Goal: Information Seeking & Learning: Learn about a topic

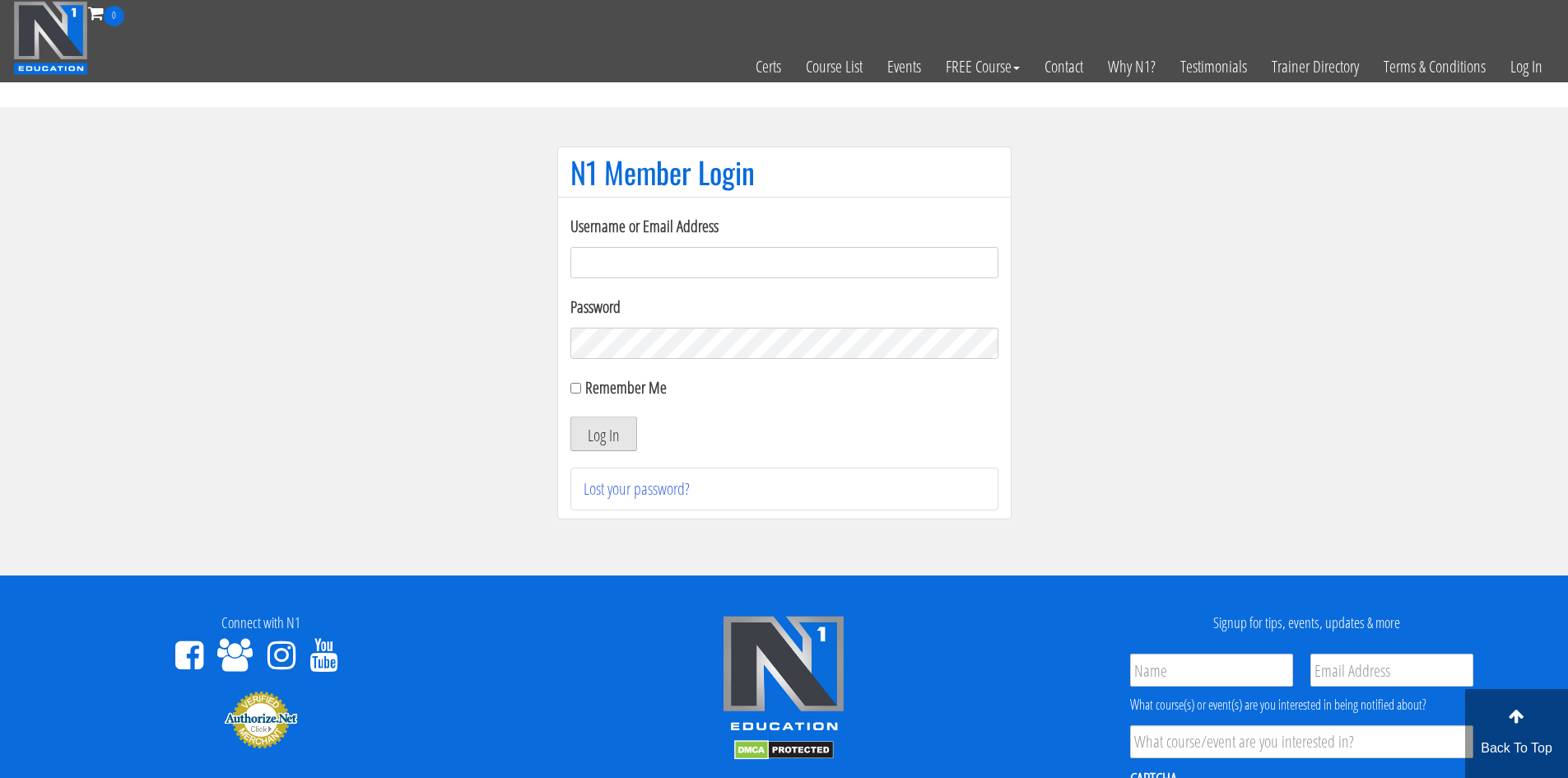
type input "[EMAIL_ADDRESS][DOMAIN_NAME]"
click at [611, 426] on button "Log In" at bounding box center [603, 434] width 67 height 35
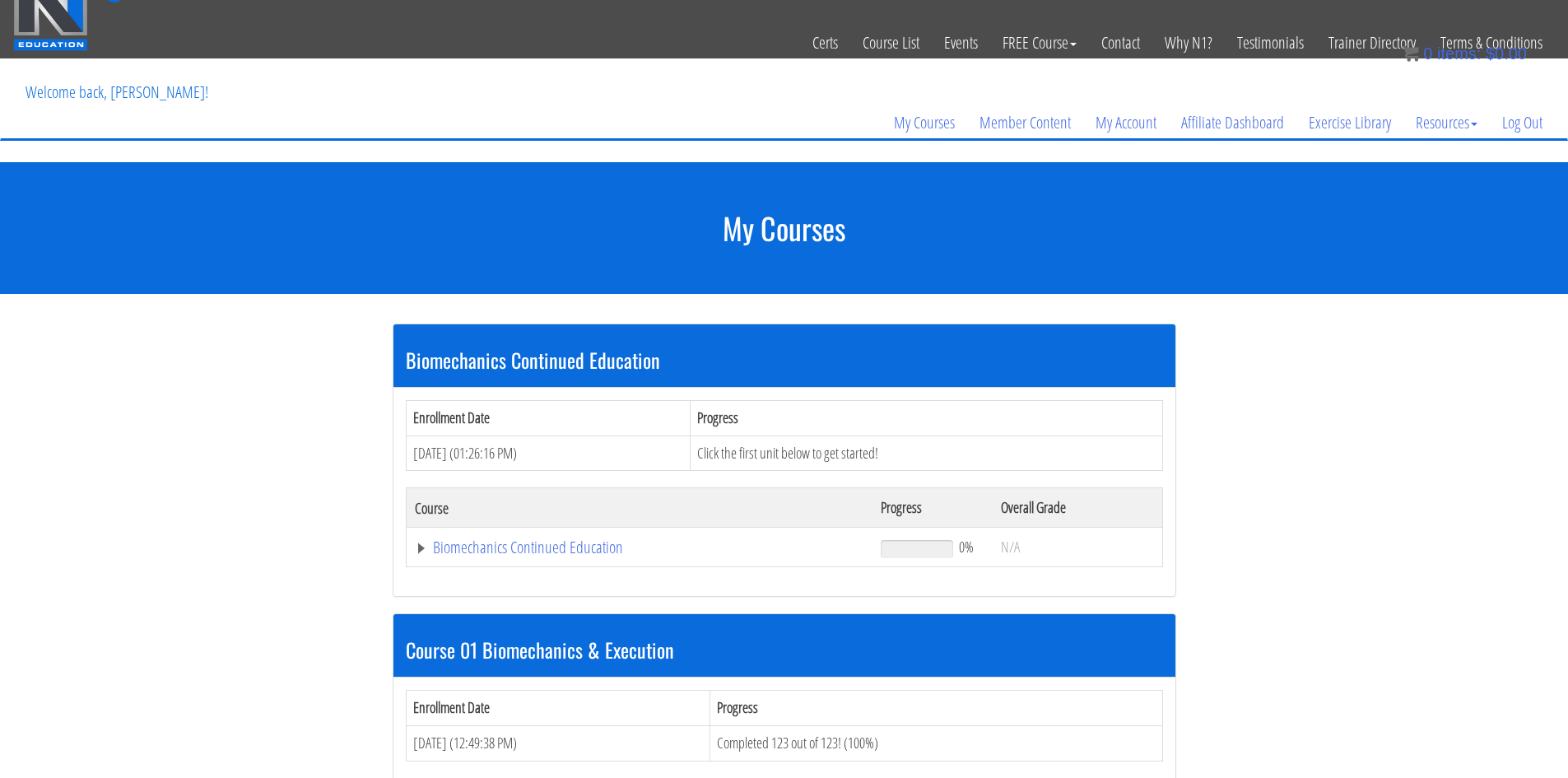
scroll to position [23, 0]
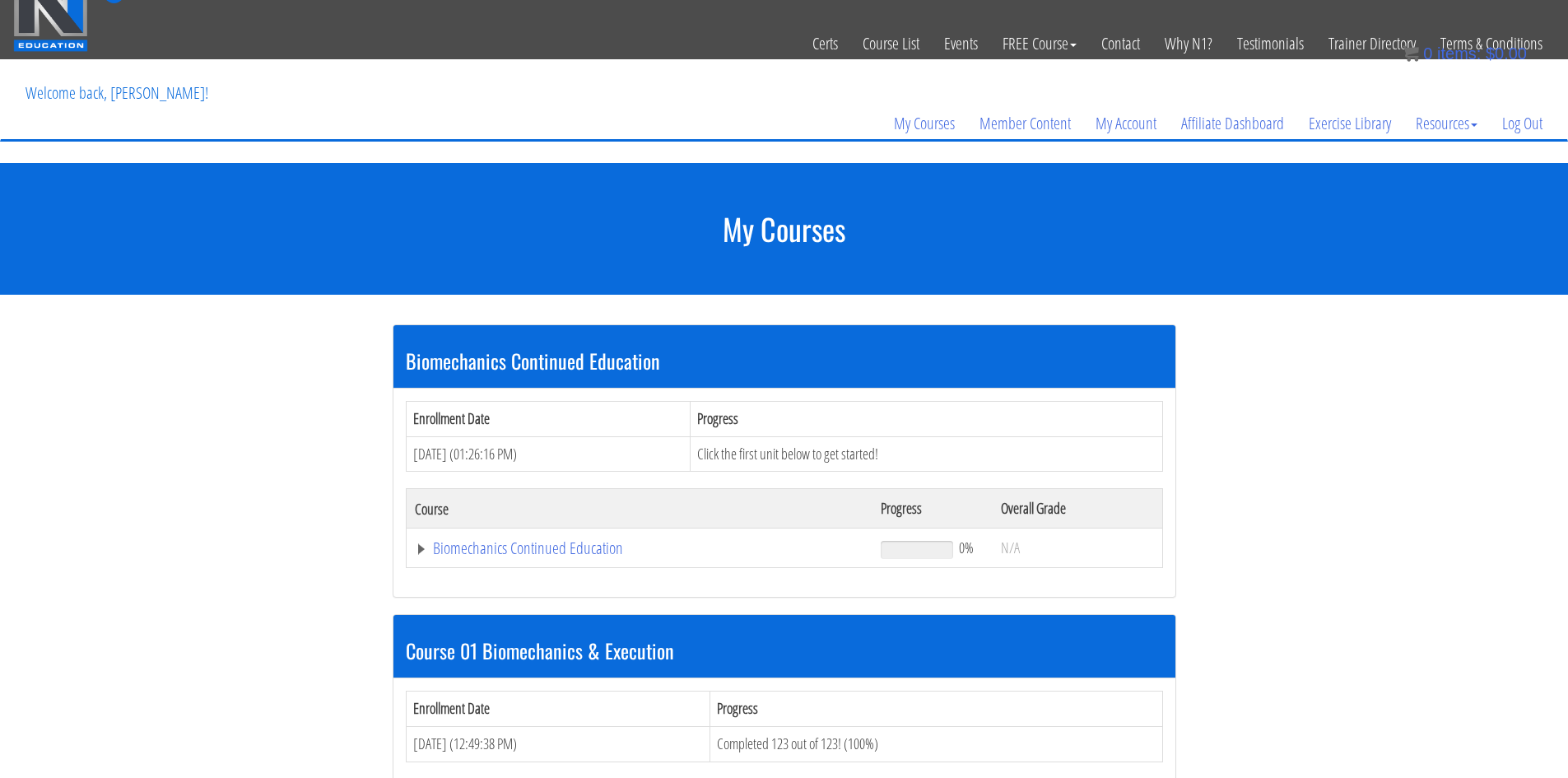
click at [559, 534] on td "Biomechanics Continued Education" at bounding box center [639, 547] width 467 height 39
click at [563, 548] on link "Biomechanics Continued Education" at bounding box center [640, 548] width 450 height 16
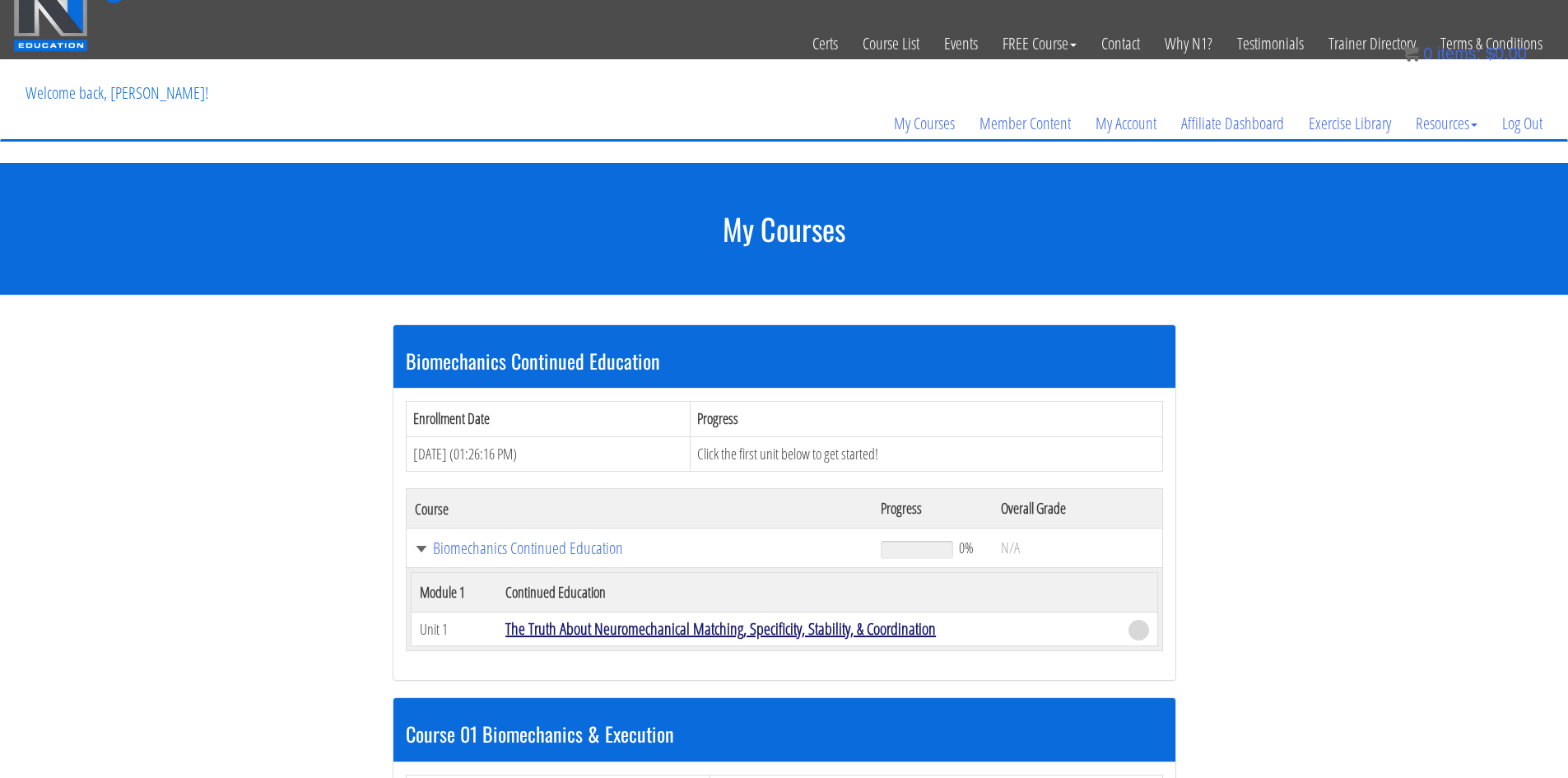
click at [658, 632] on link "The Truth About Neuromechanical Matching, Specificity, Stability, & Coordination" at bounding box center [720, 628] width 430 height 22
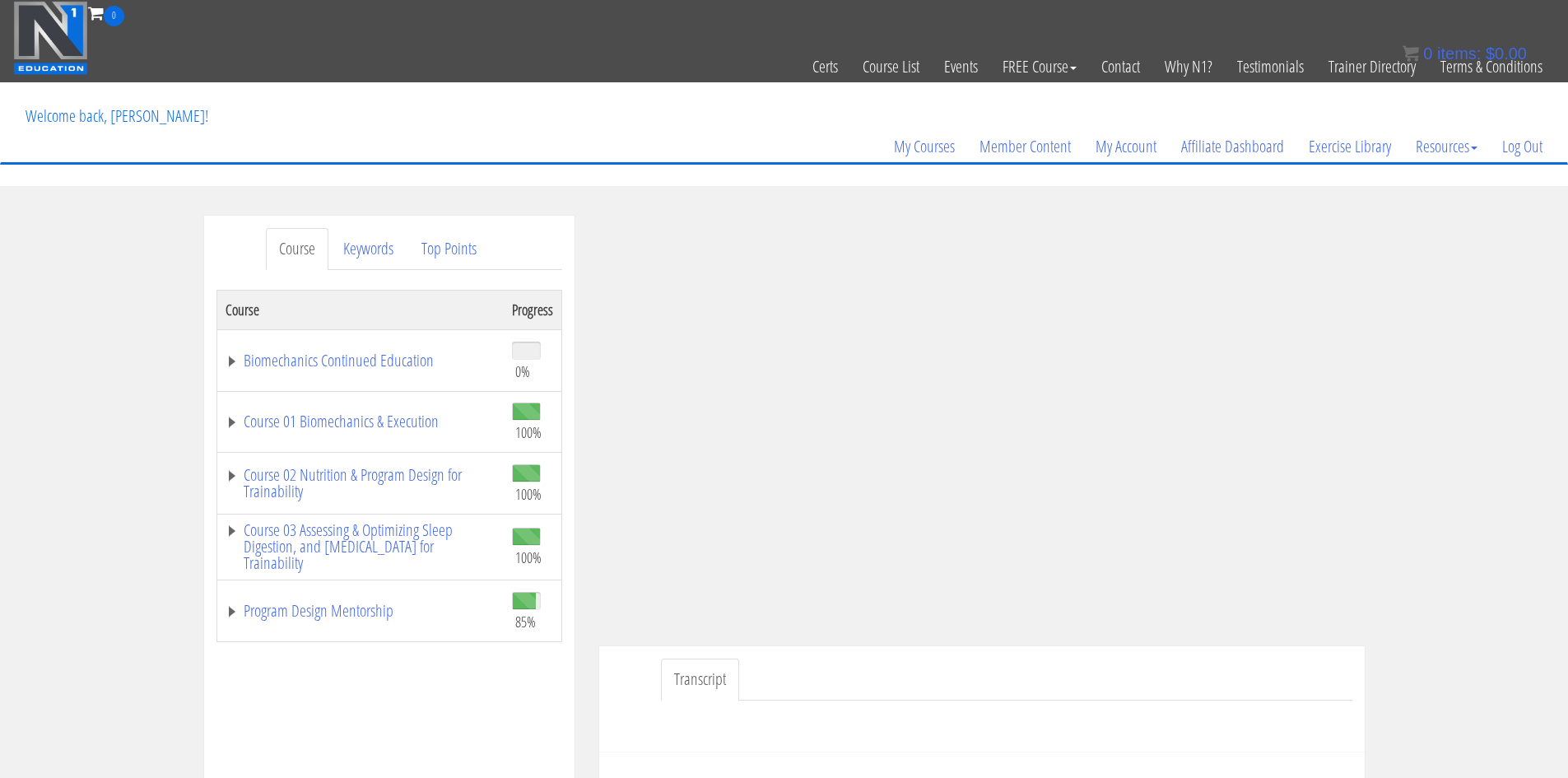
drag, startPoint x: 1411, startPoint y: 571, endPoint x: 1430, endPoint y: 594, distance: 29.8
click at [1430, 594] on div "Course Keywords Top Points Course Progress Biomechanics Continued Education 0% …" at bounding box center [784, 681] width 1568 height 930
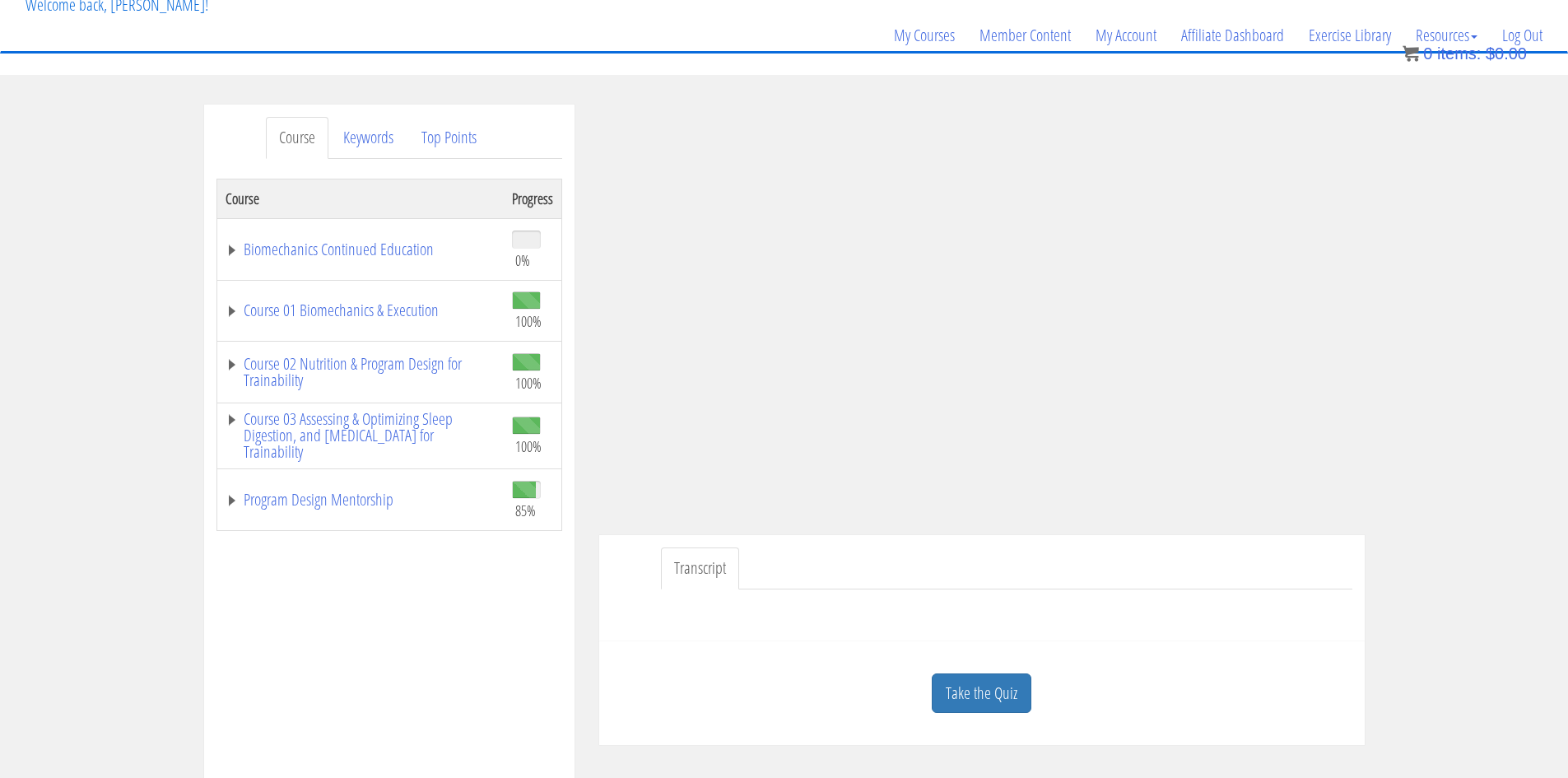
scroll to position [82, 0]
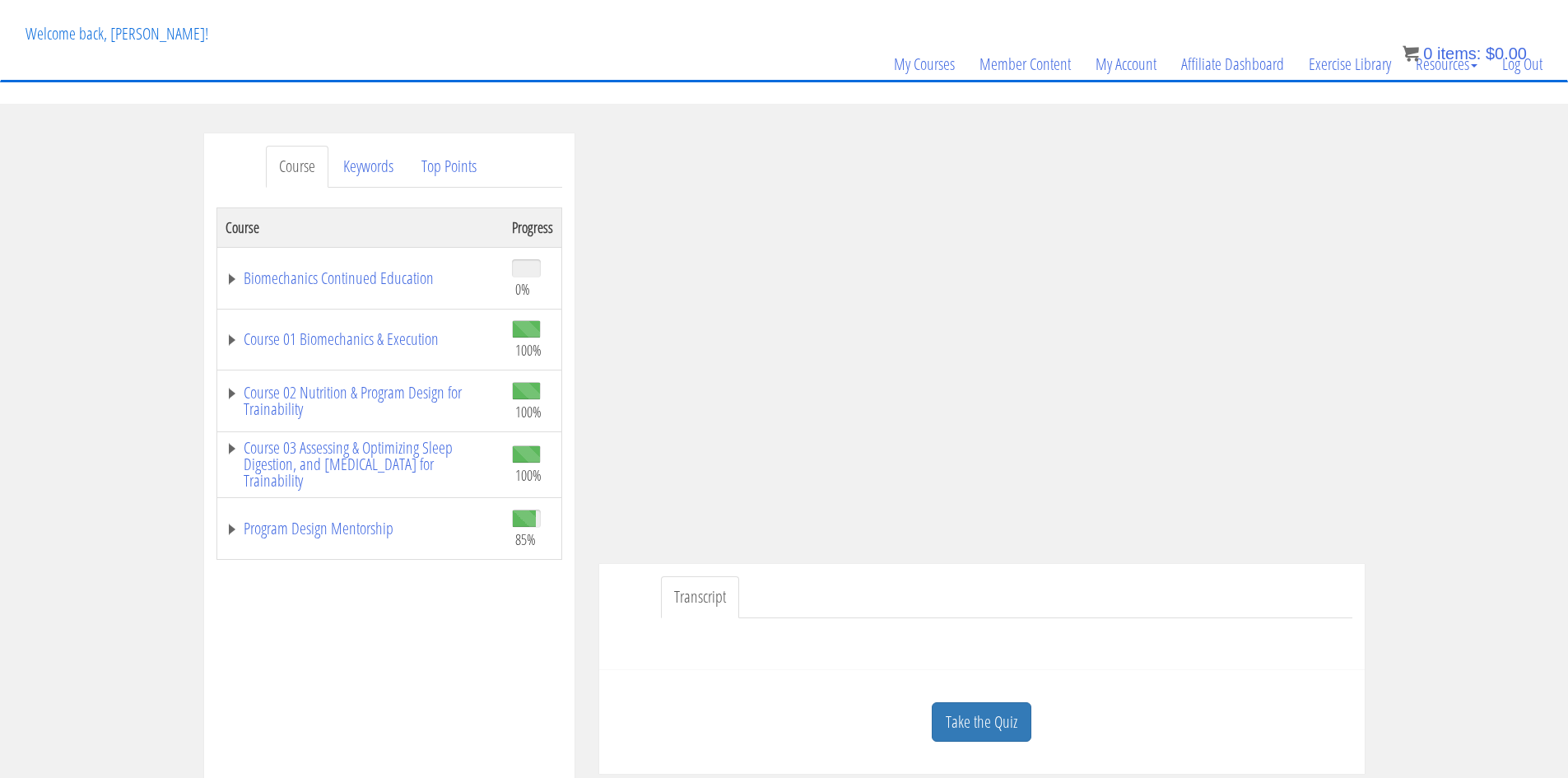
click at [973, 724] on link "Take the Quiz" at bounding box center [981, 722] width 100 height 40
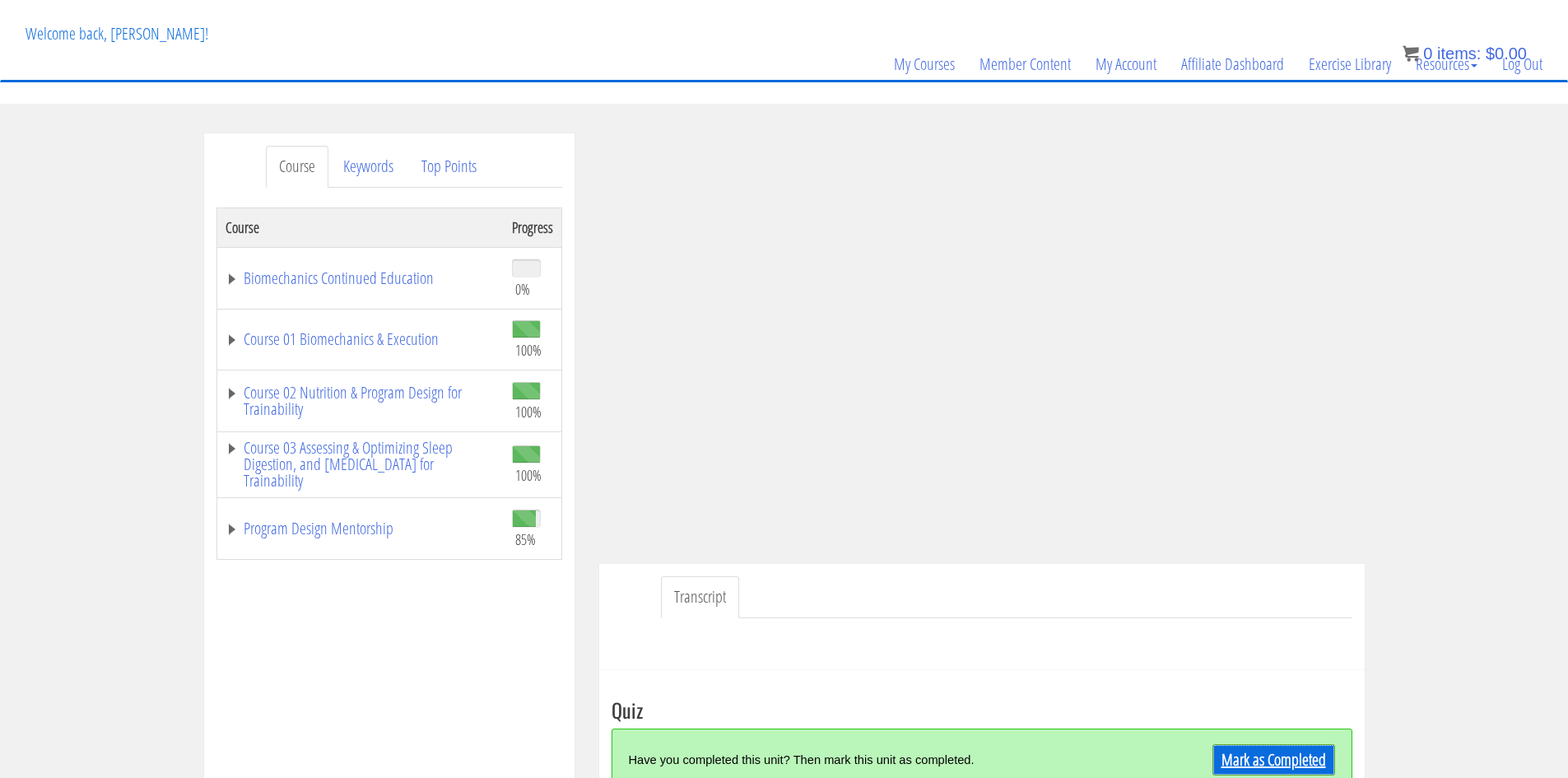
click at [1275, 743] on div "Mark as Completed" at bounding box center [1242, 759] width 185 height 36
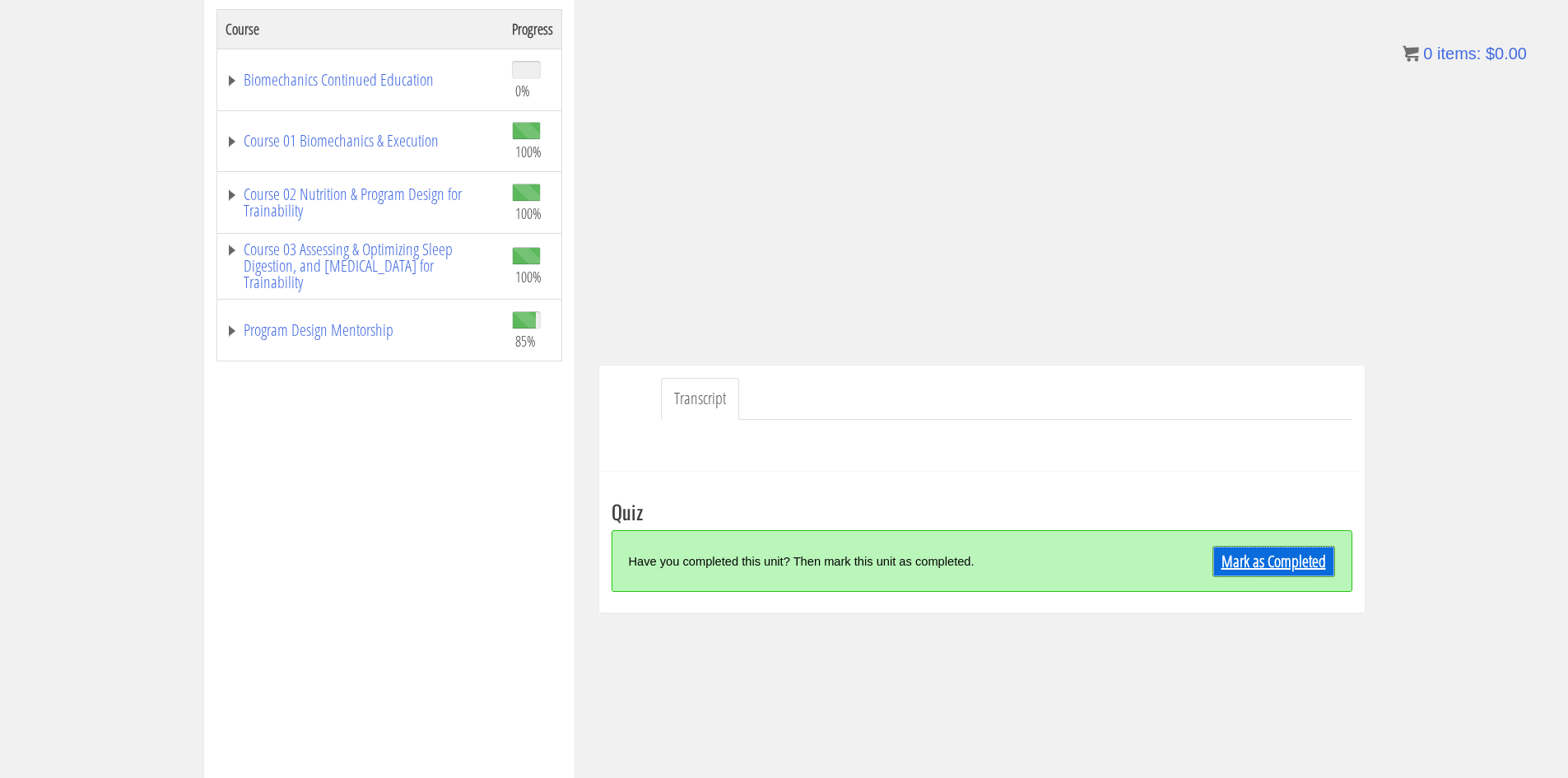
scroll to position [330, 0]
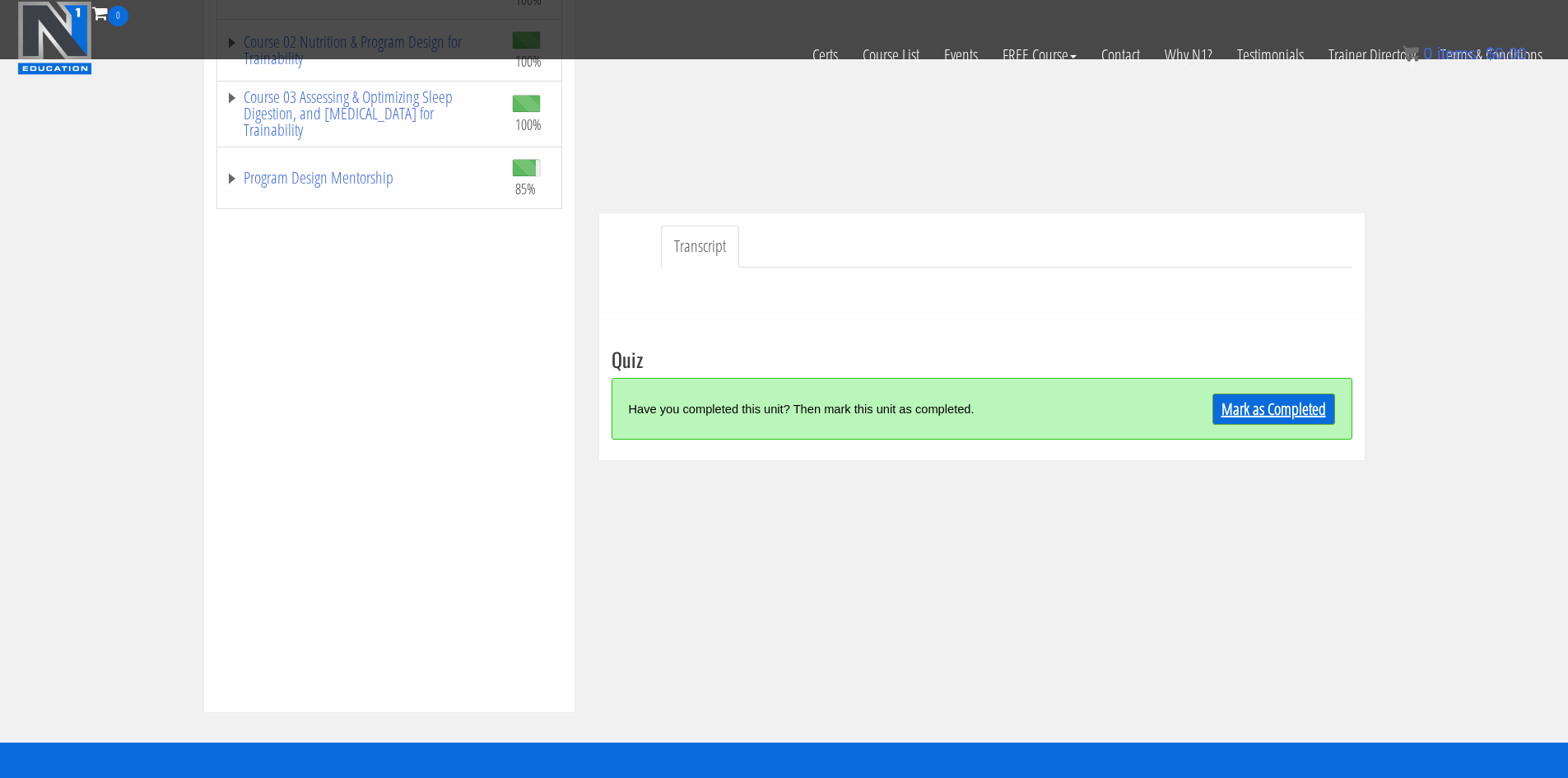
click at [1278, 407] on link "Mark as Completed" at bounding box center [1273, 409] width 123 height 31
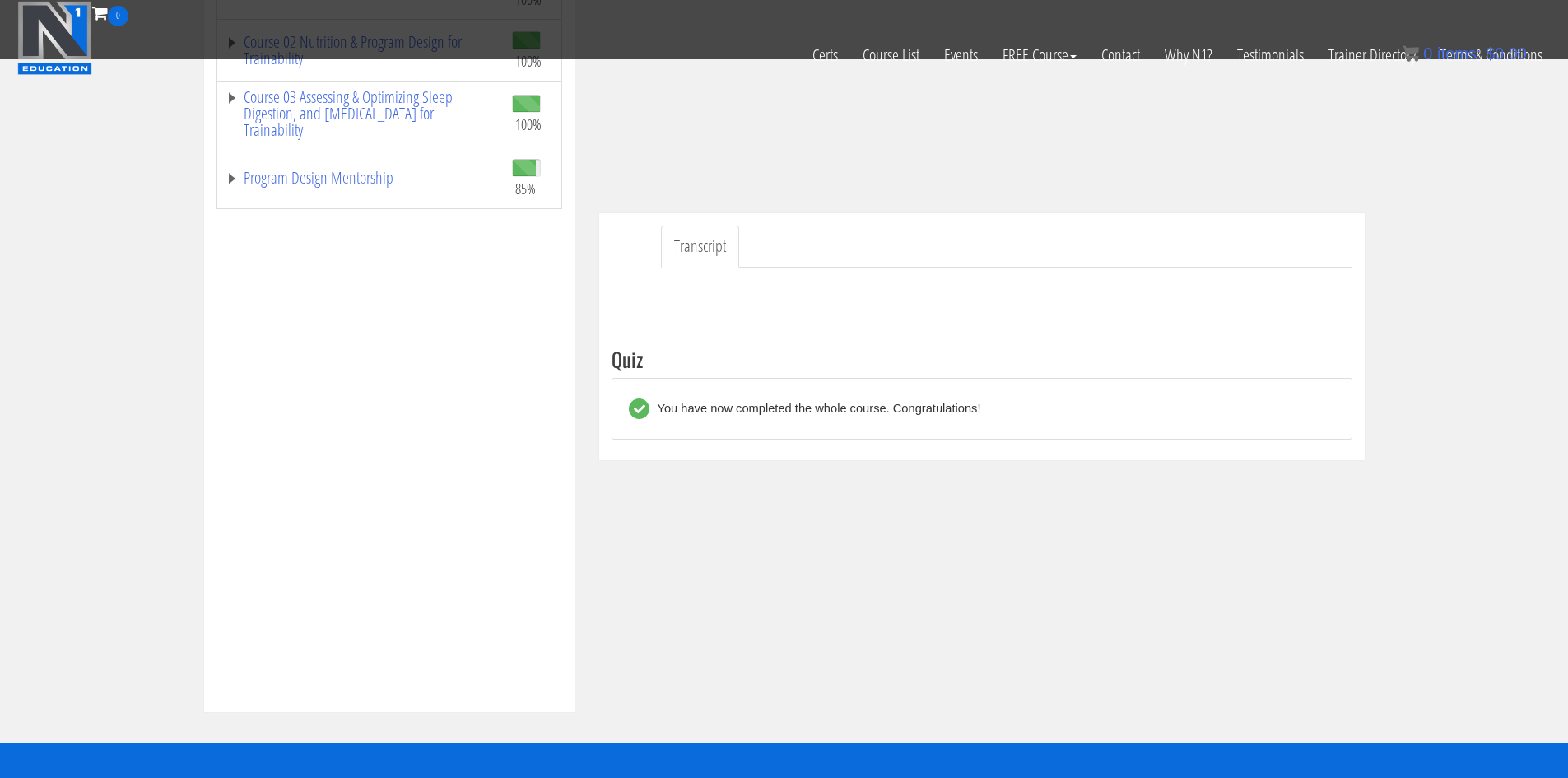
scroll to position [92, 0]
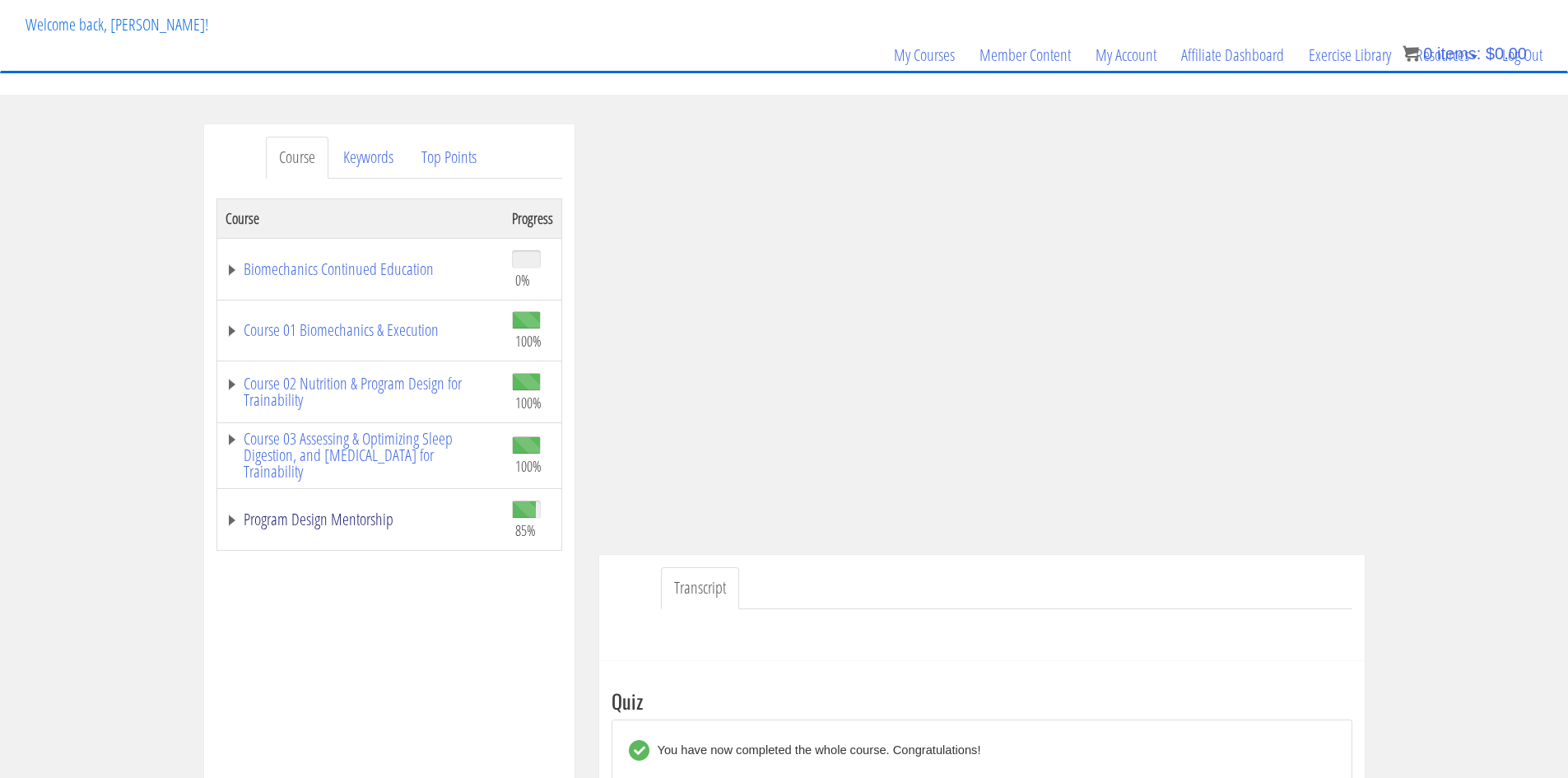
click at [360, 518] on link "Program Design Mentorship" at bounding box center [360, 519] width 270 height 16
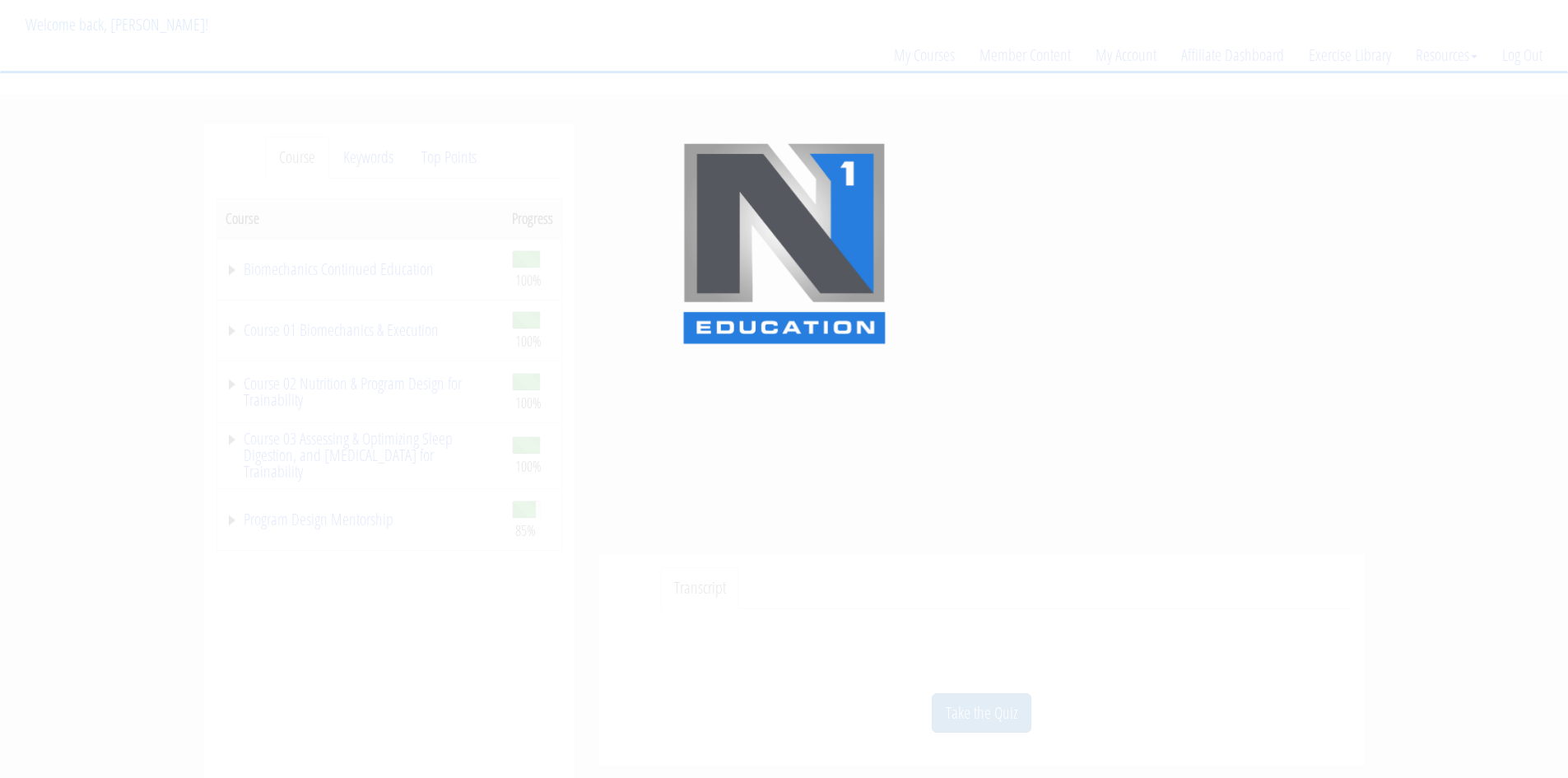
scroll to position [92, 0]
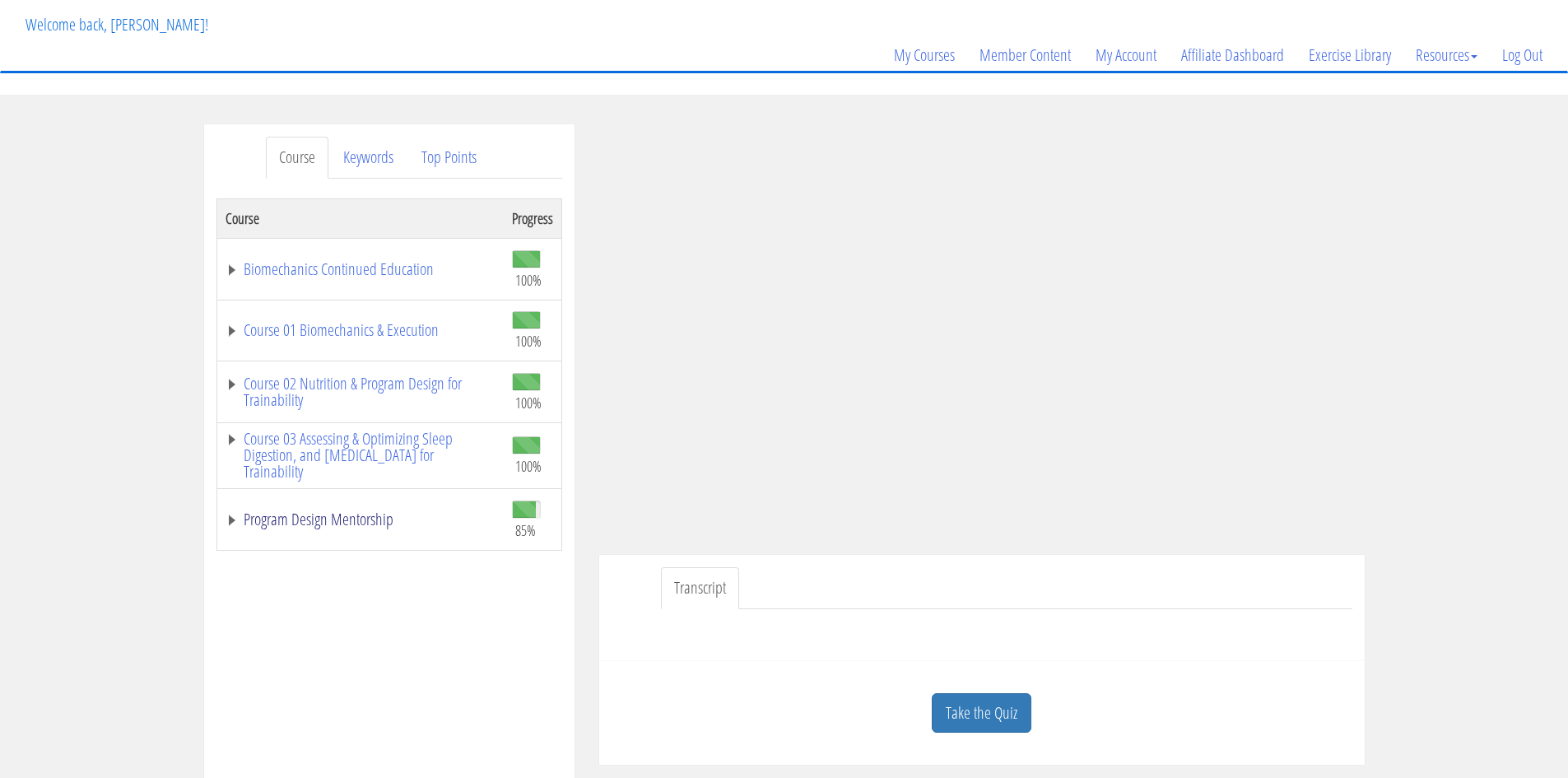
click at [333, 517] on link "Program Design Mentorship" at bounding box center [360, 519] width 270 height 16
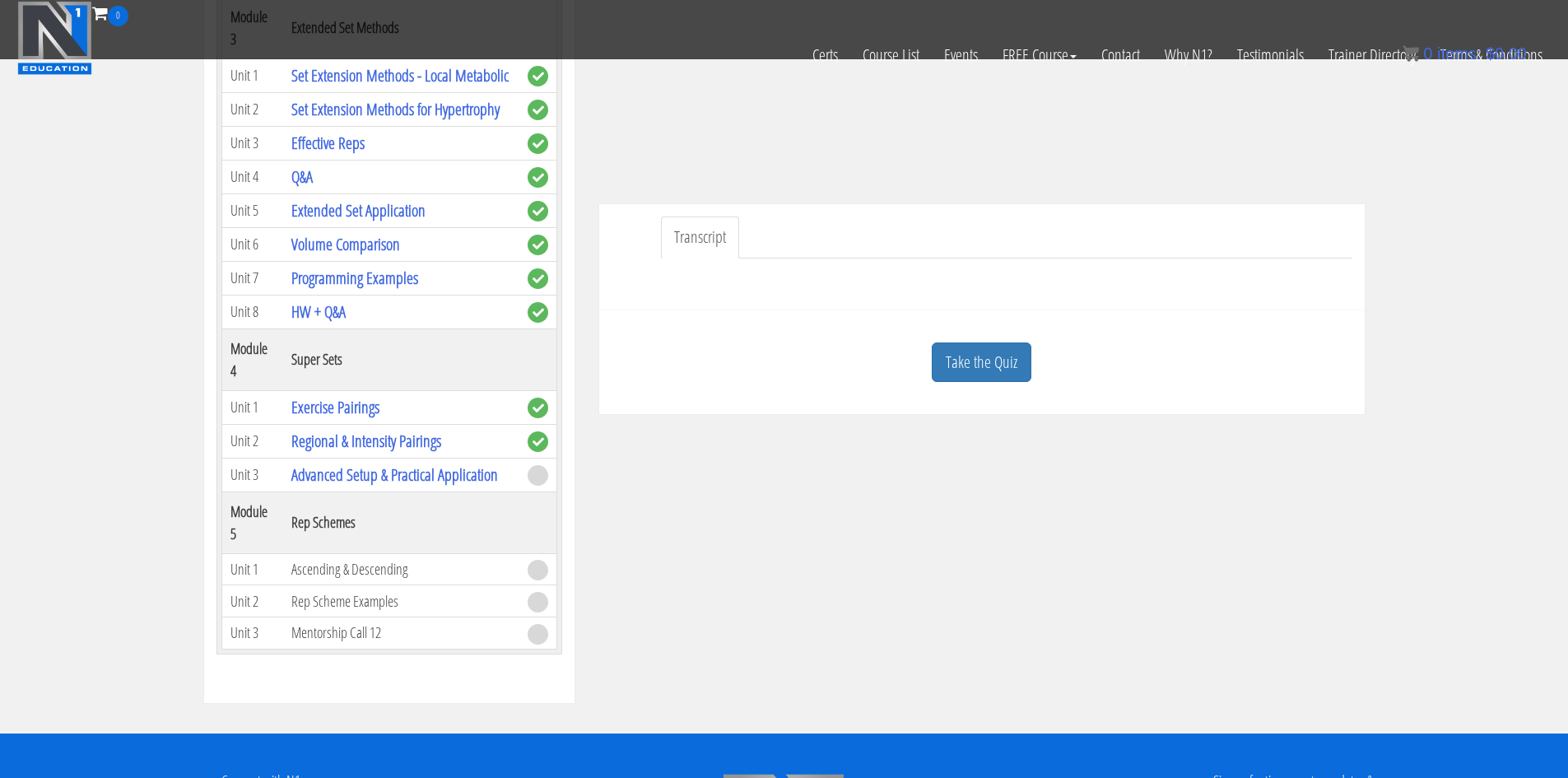
scroll to position [890, 0]
click at [398, 429] on link "Regional & Intensity Pairings" at bounding box center [366, 440] width 150 height 22
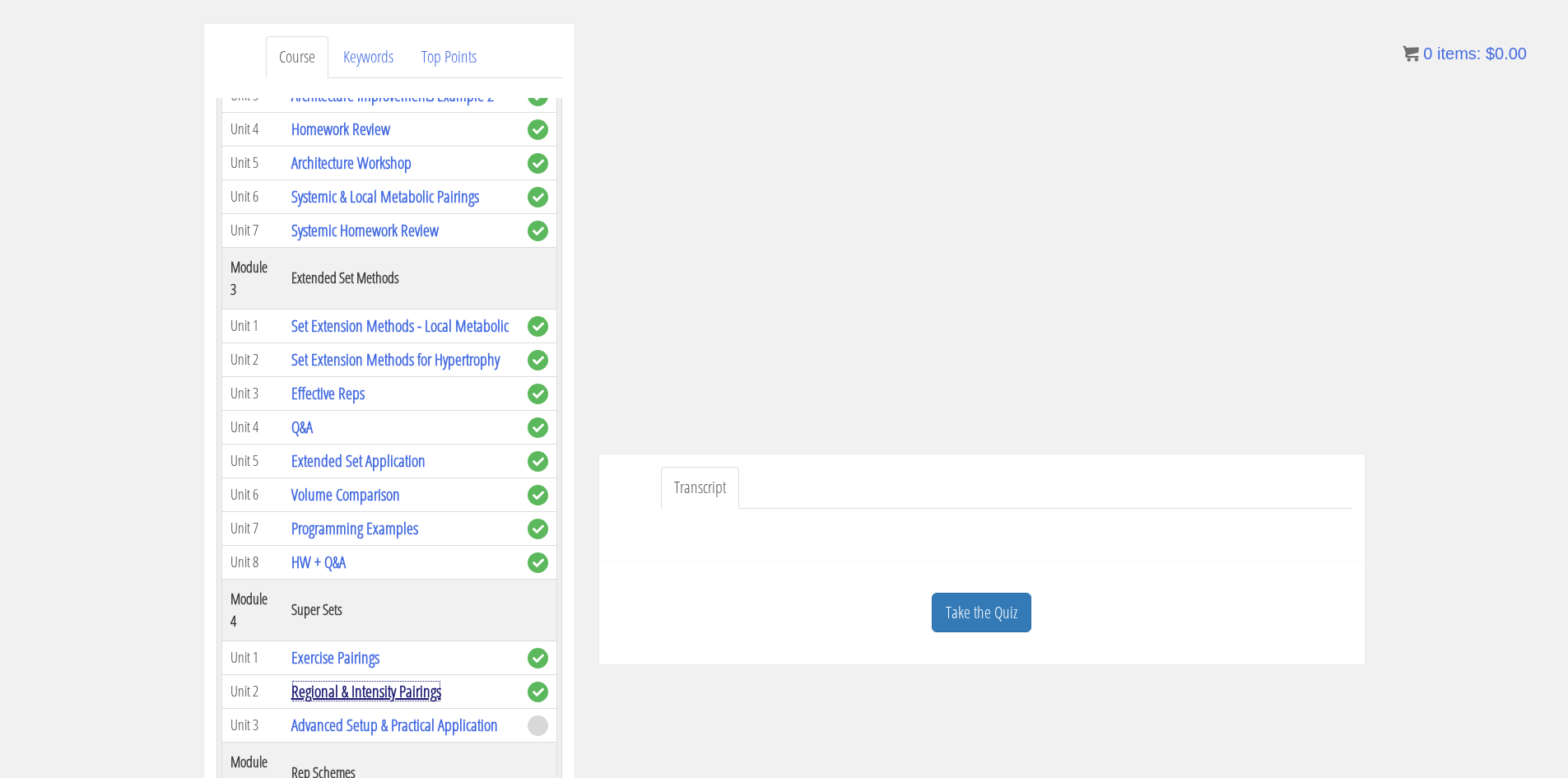
scroll to position [197, 0]
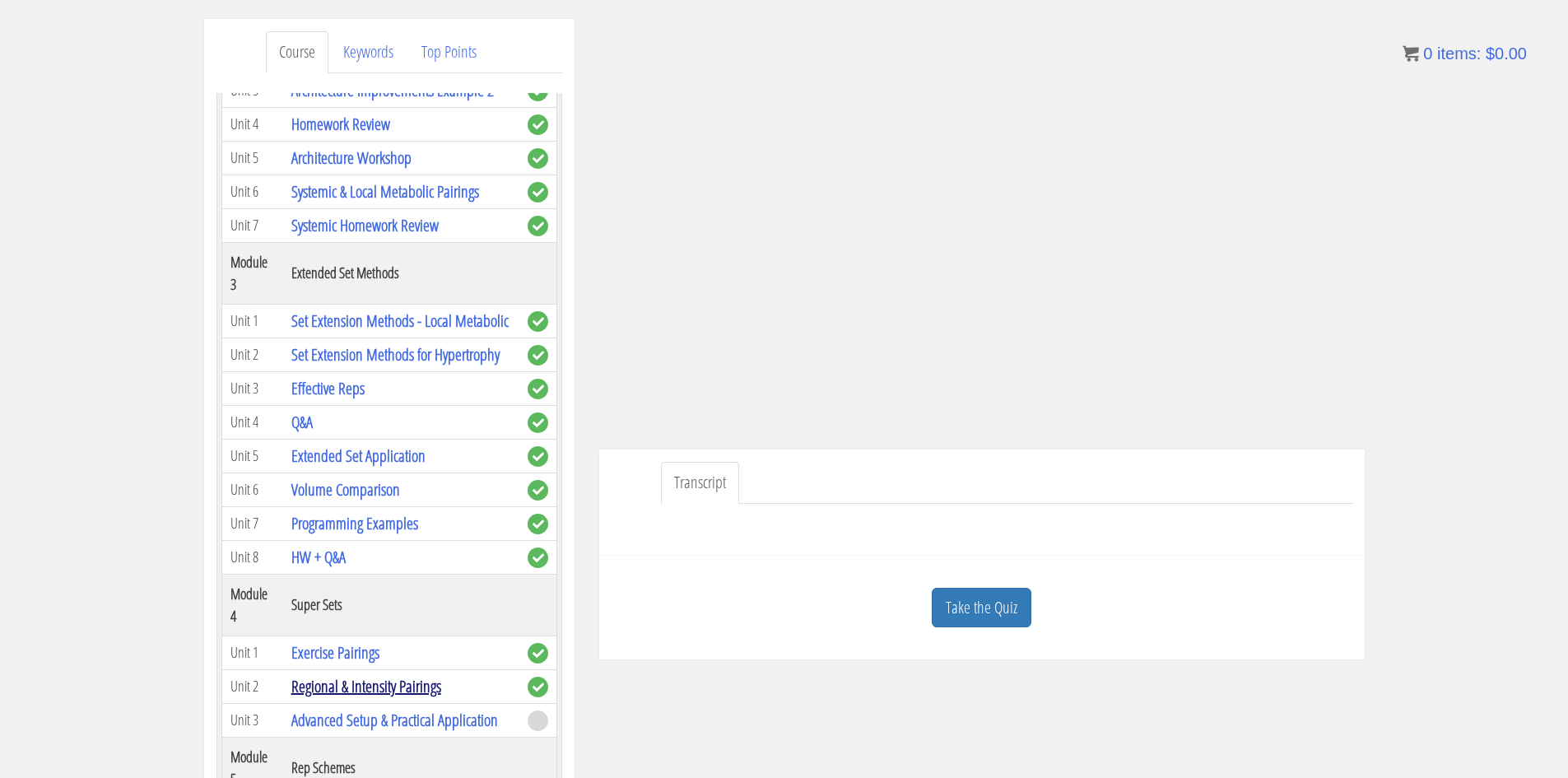
click at [374, 675] on link "Regional & Intensity Pairings" at bounding box center [366, 686] width 150 height 22
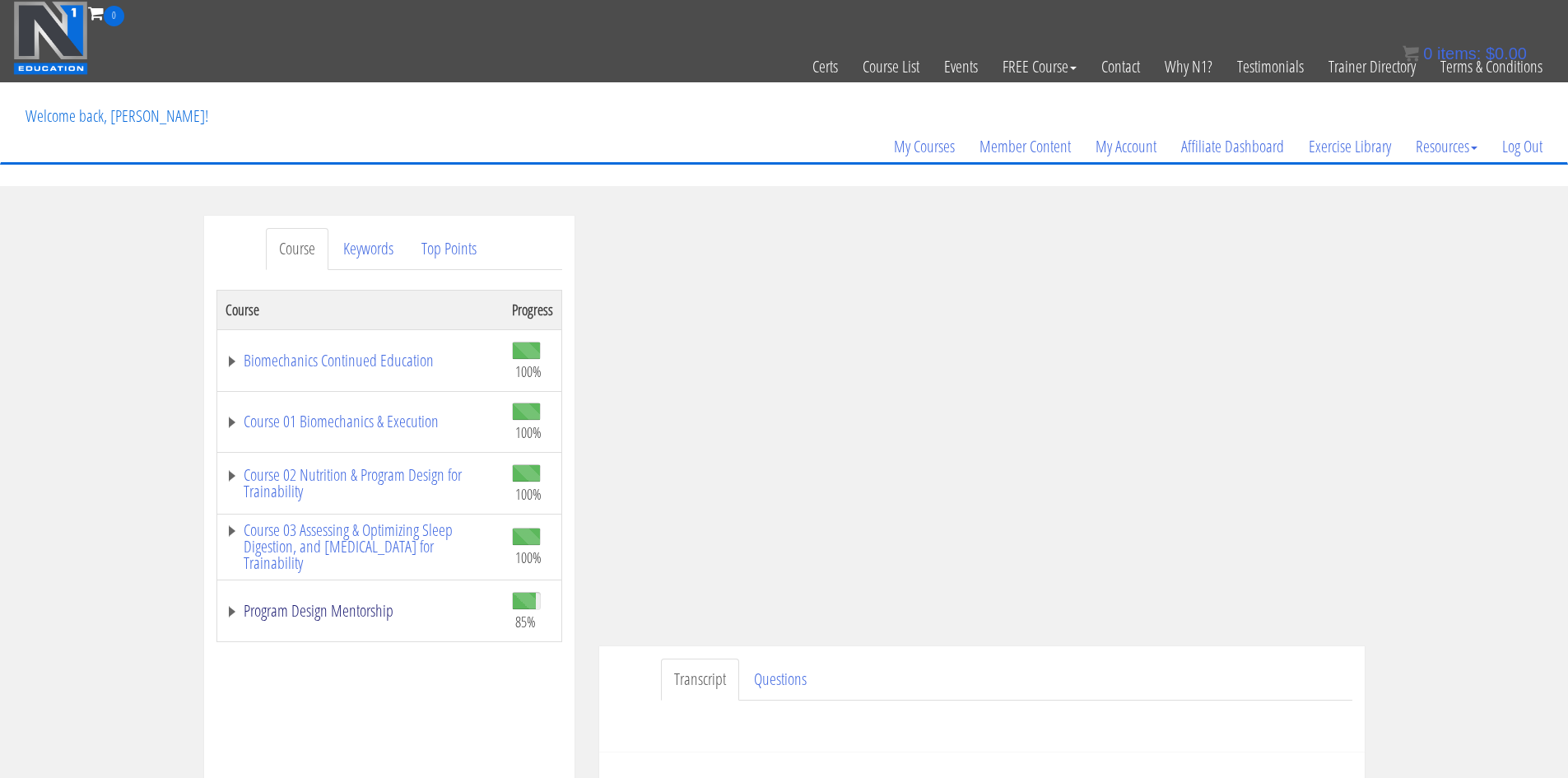
click at [344, 613] on link "Program Design Mentorship" at bounding box center [360, 611] width 270 height 16
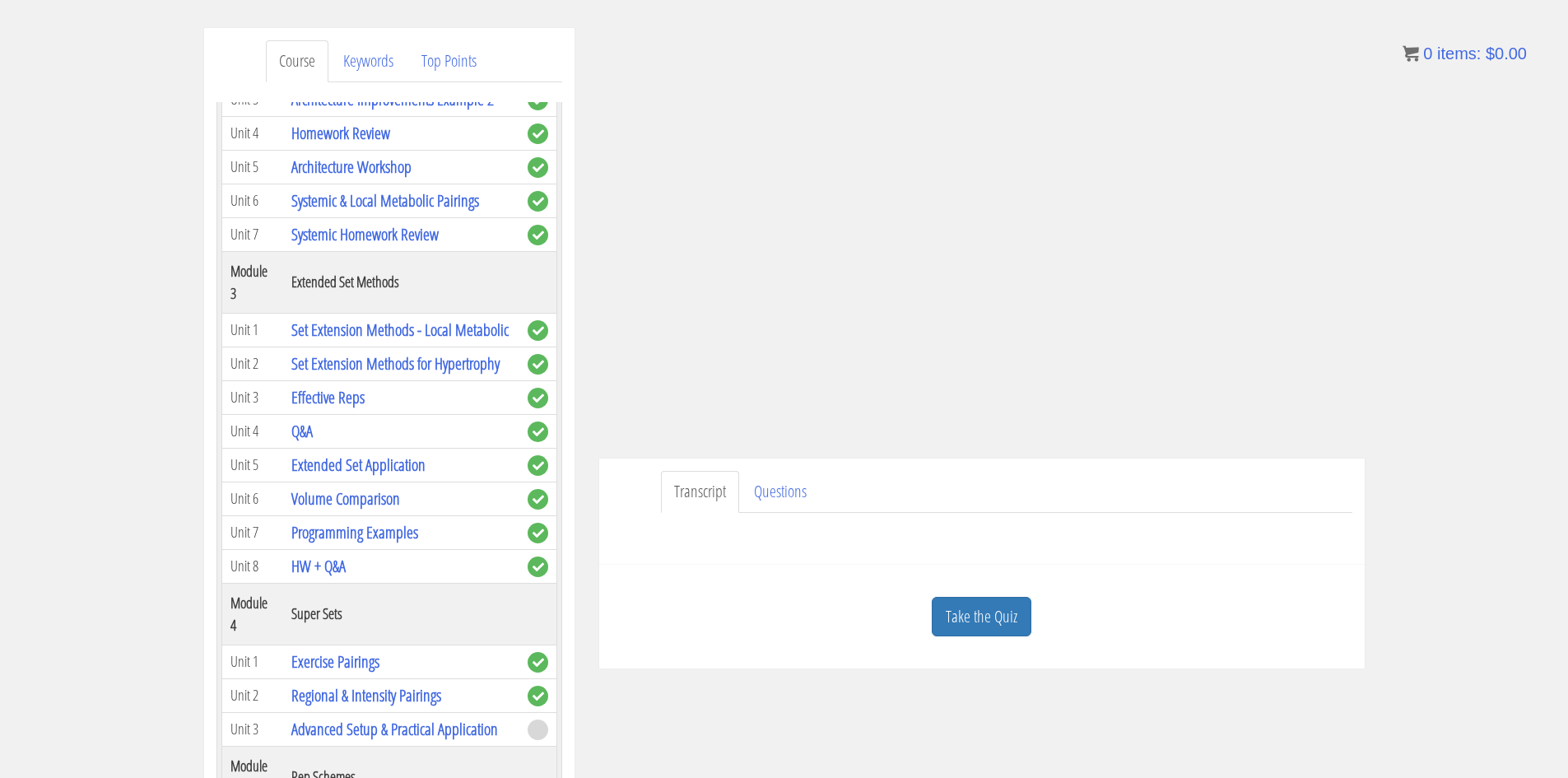
scroll to position [890, 0]
click at [375, 718] on link "Advanced Setup & Practical Application" at bounding box center [395, 729] width 207 height 22
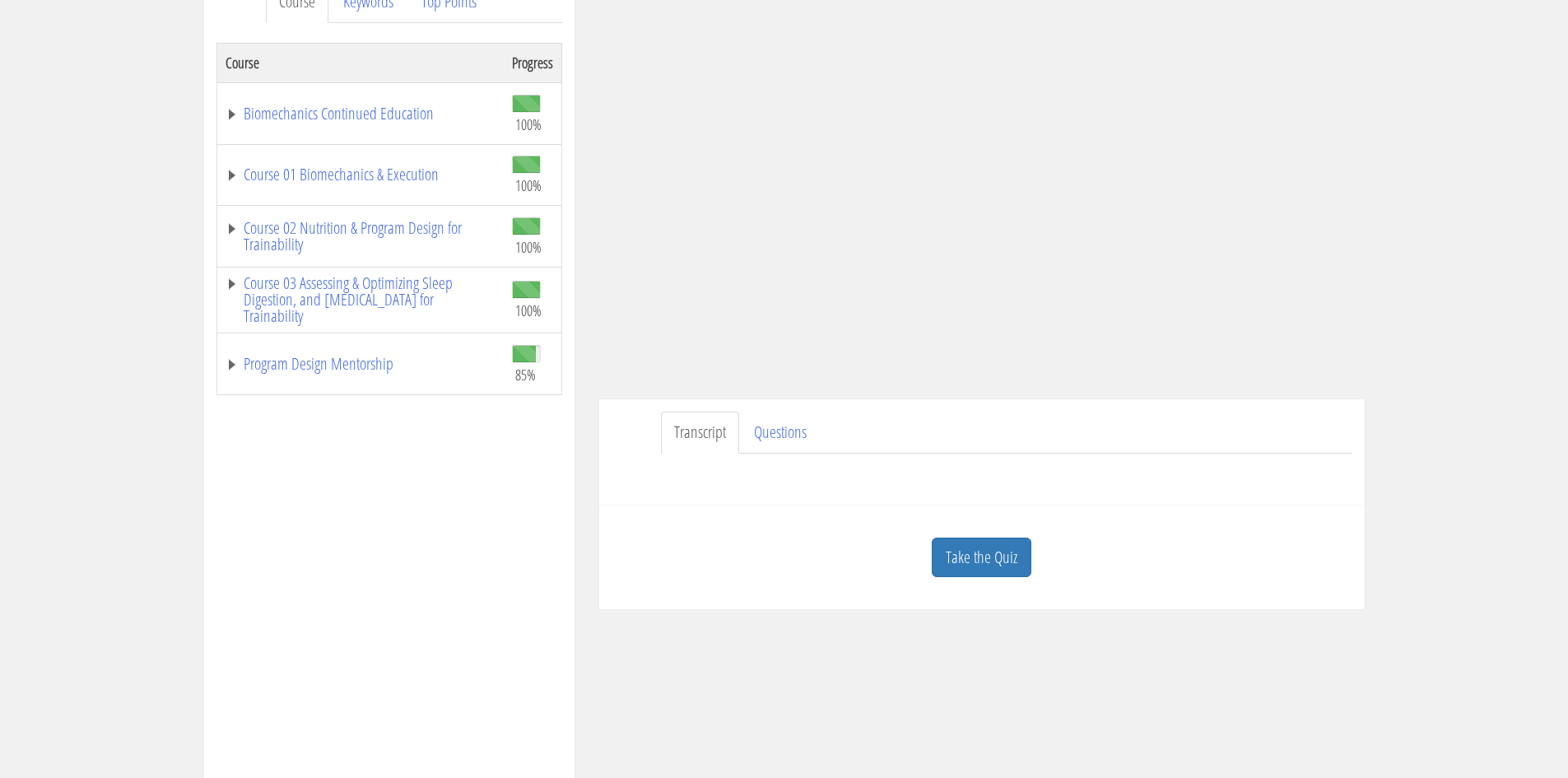
scroll to position [82, 0]
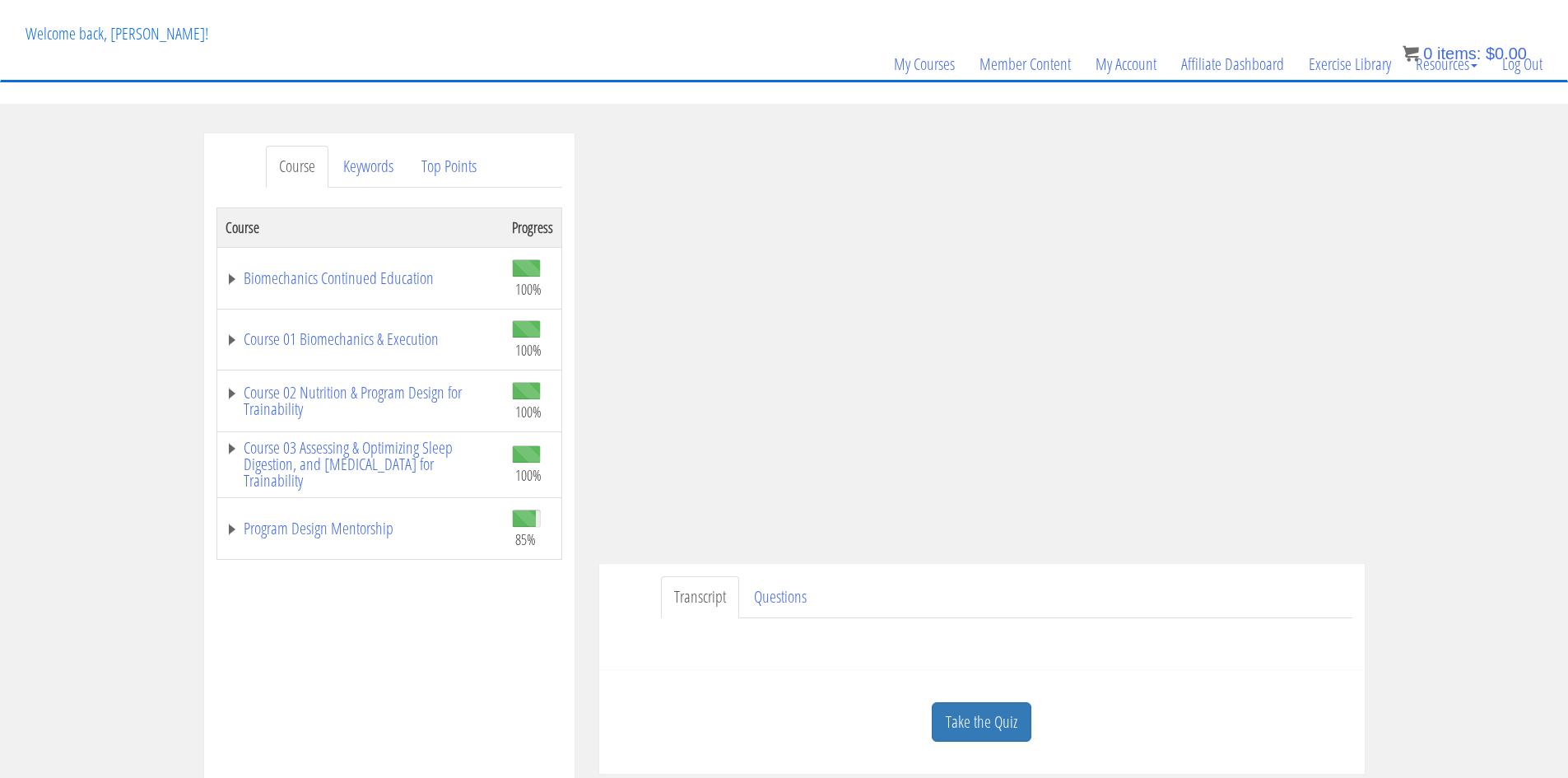
click at [342, 516] on td "Program Design Mentorship" at bounding box center [360, 528] width 287 height 61
click at [351, 535] on link "Program Design Mentorship" at bounding box center [360, 528] width 270 height 16
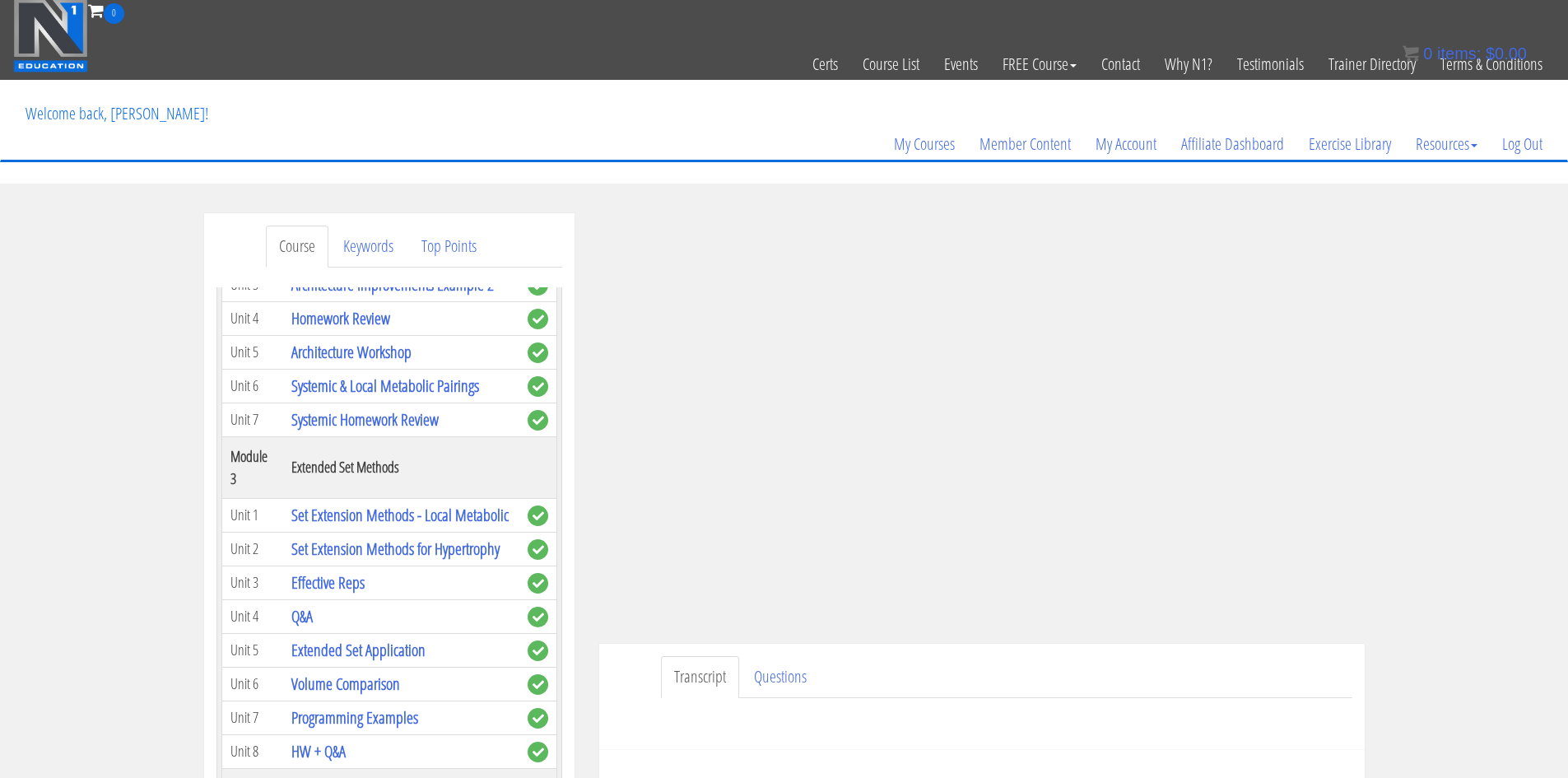
scroll to position [0, 0]
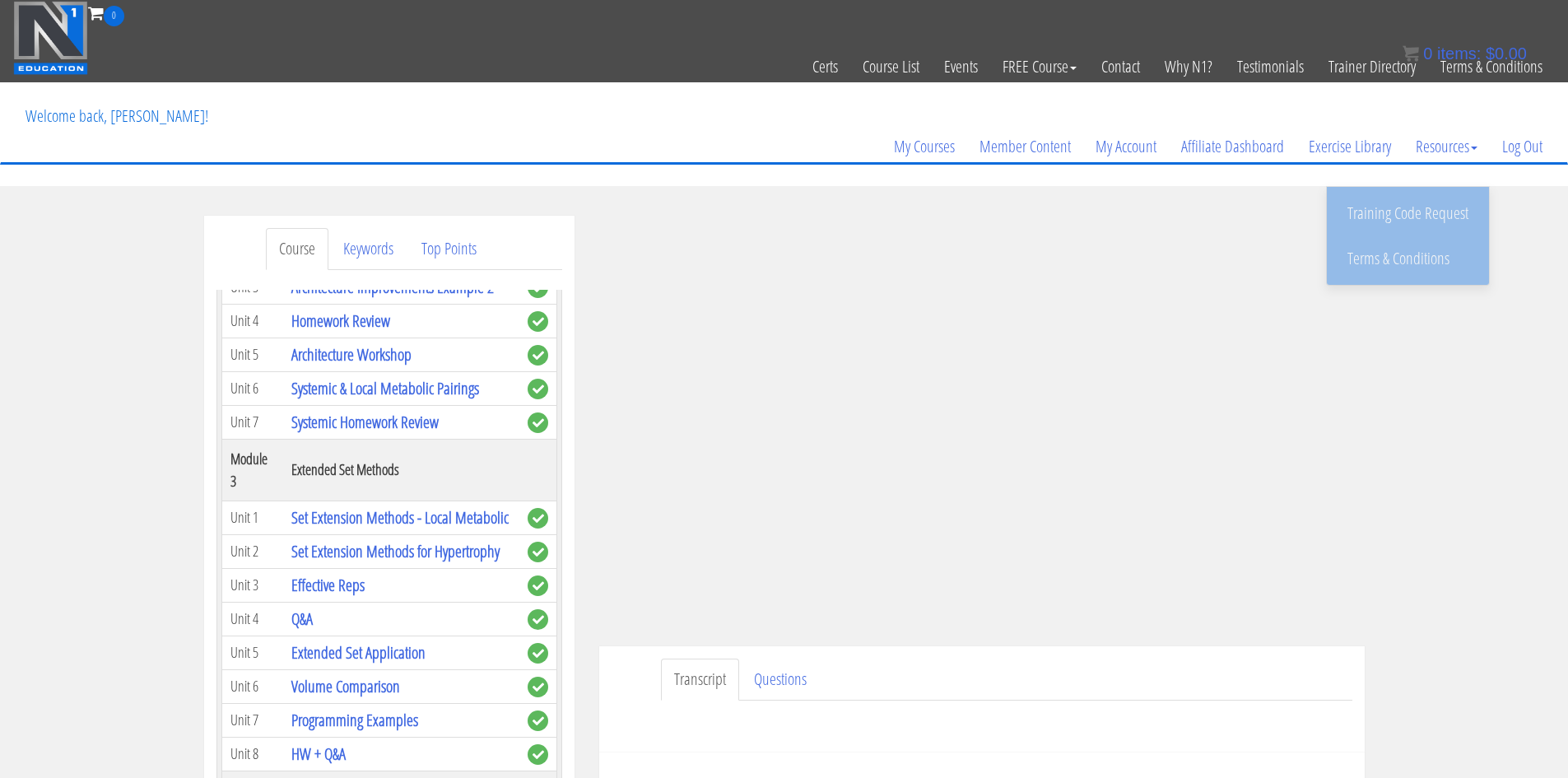
click at [1390, 460] on div "Course Keywords Top Points Course Progress Biomechanics Continued Education 100…" at bounding box center [784, 681] width 1568 height 930
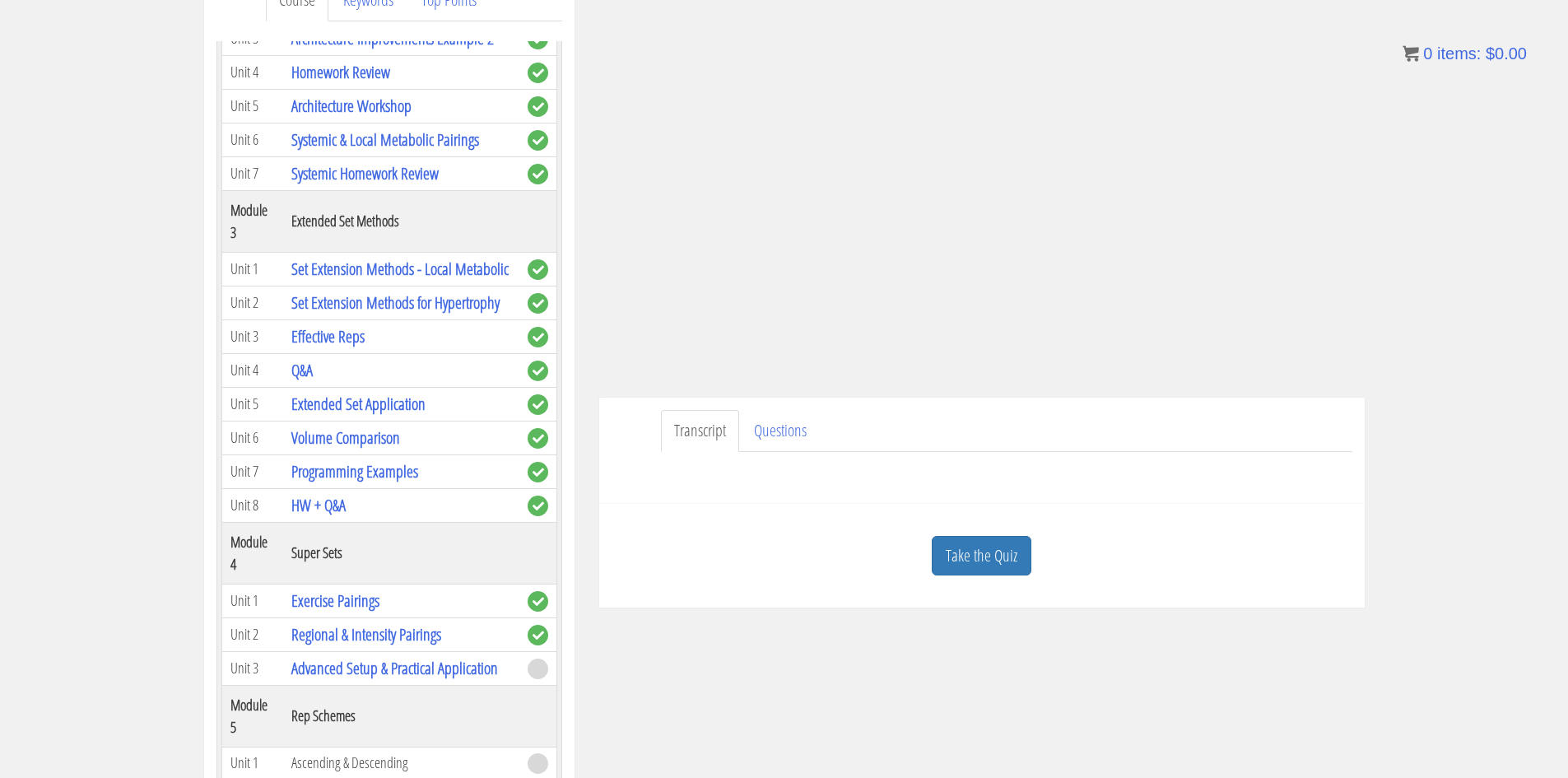
scroll to position [188, 0]
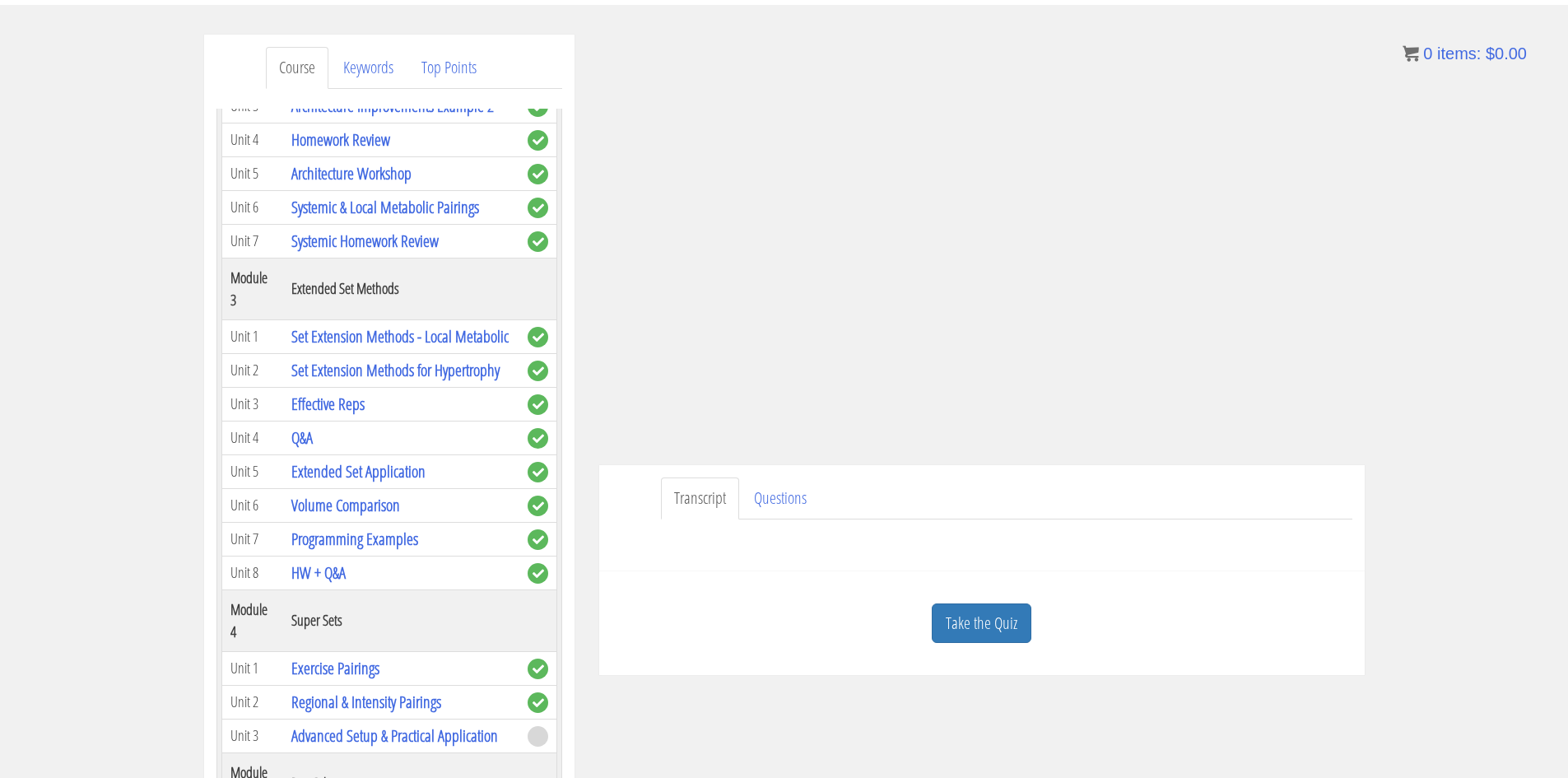
drag, startPoint x: 1422, startPoint y: 472, endPoint x: 1430, endPoint y: 445, distance: 28.2
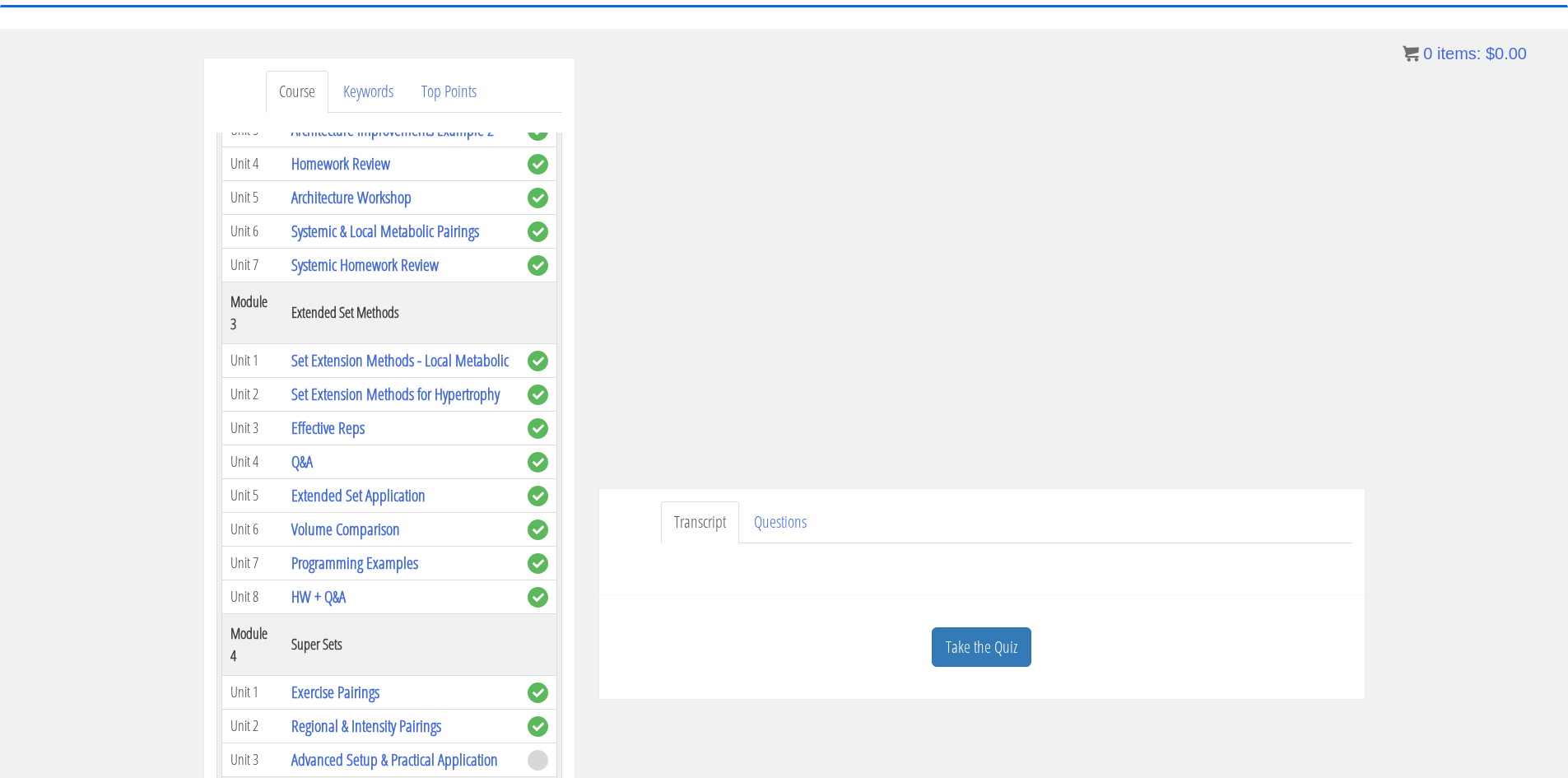
drag, startPoint x: 1470, startPoint y: 373, endPoint x: 1469, endPoint y: 382, distance: 9.1
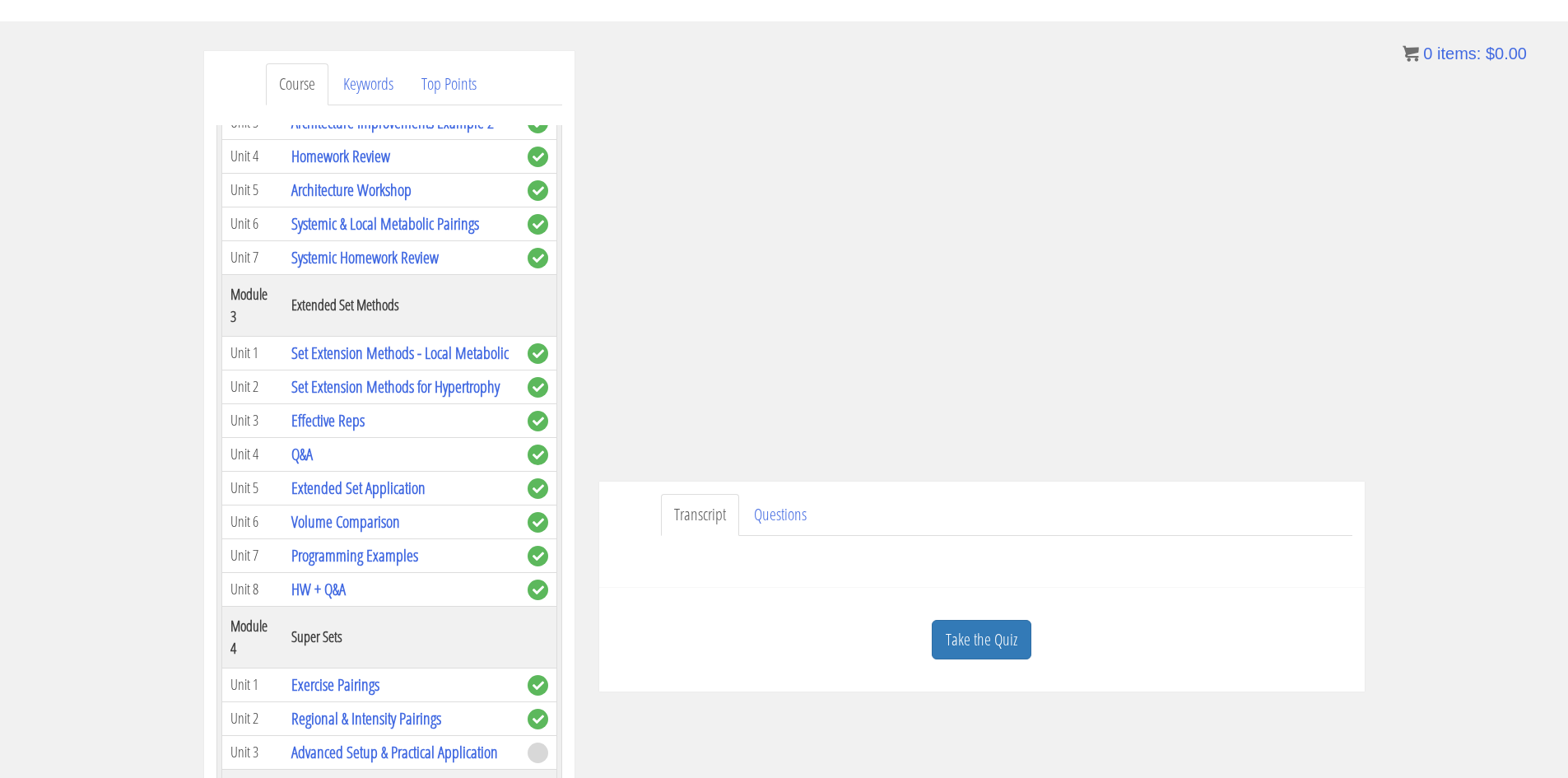
click at [1488, 451] on div "Course Keywords Top Points Course Progress Biomechanics Continued Education 100…" at bounding box center [784, 516] width 1568 height 930
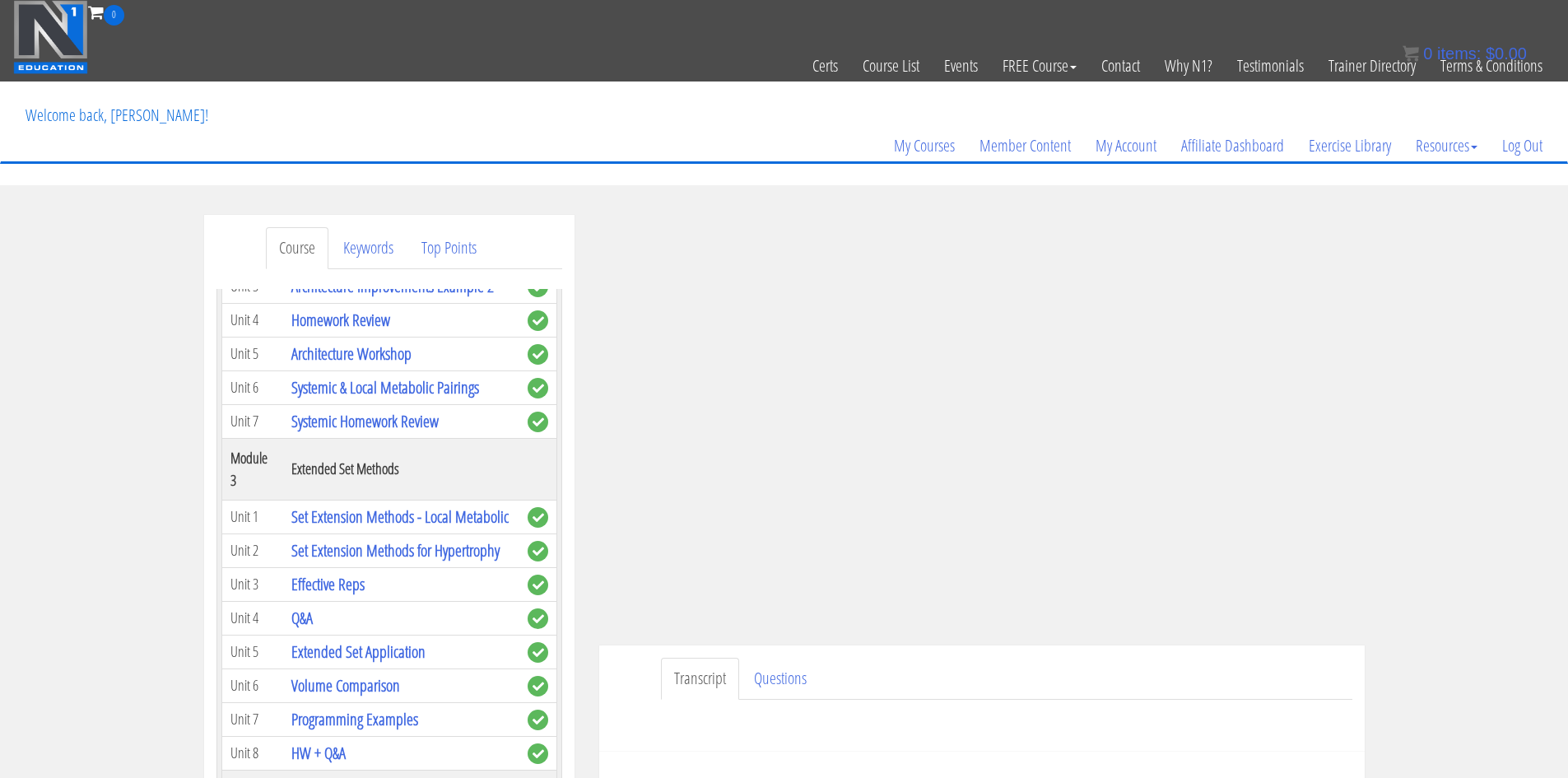
scroll to position [0, 0]
click at [788, 682] on link "Questions" at bounding box center [780, 679] width 79 height 42
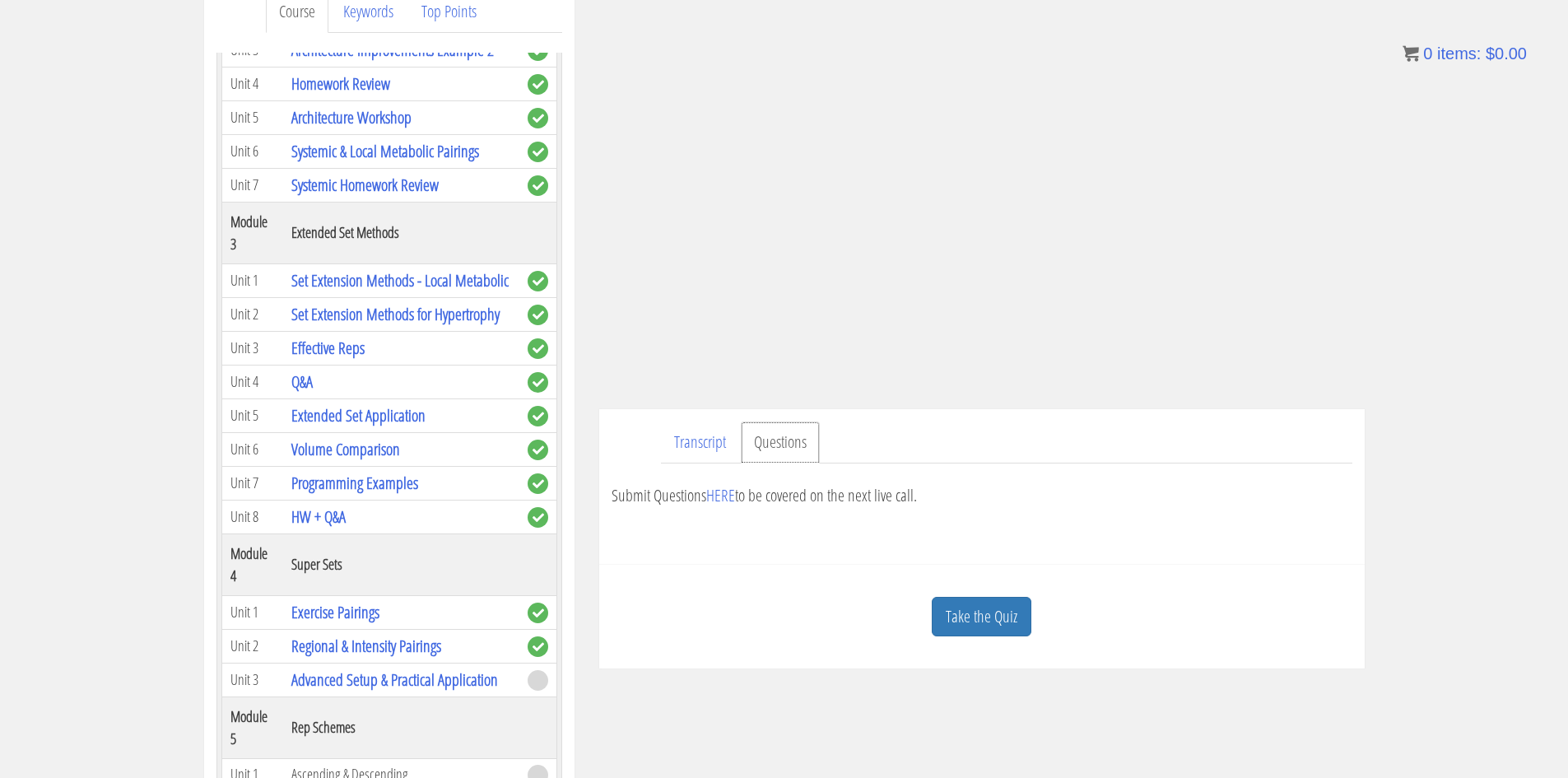
scroll to position [247, 0]
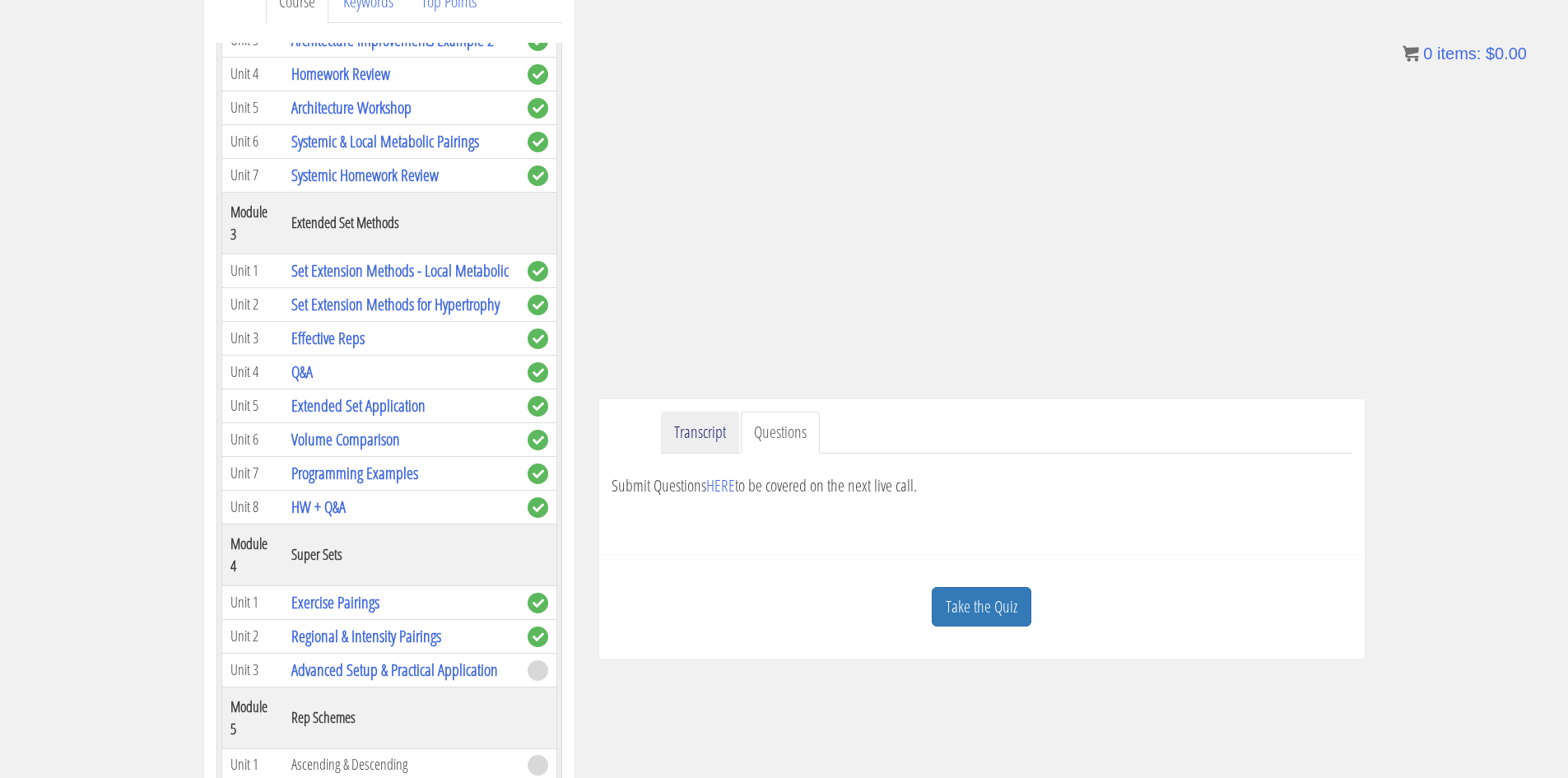
click at [697, 427] on link "Transcript" at bounding box center [699, 432] width 78 height 42
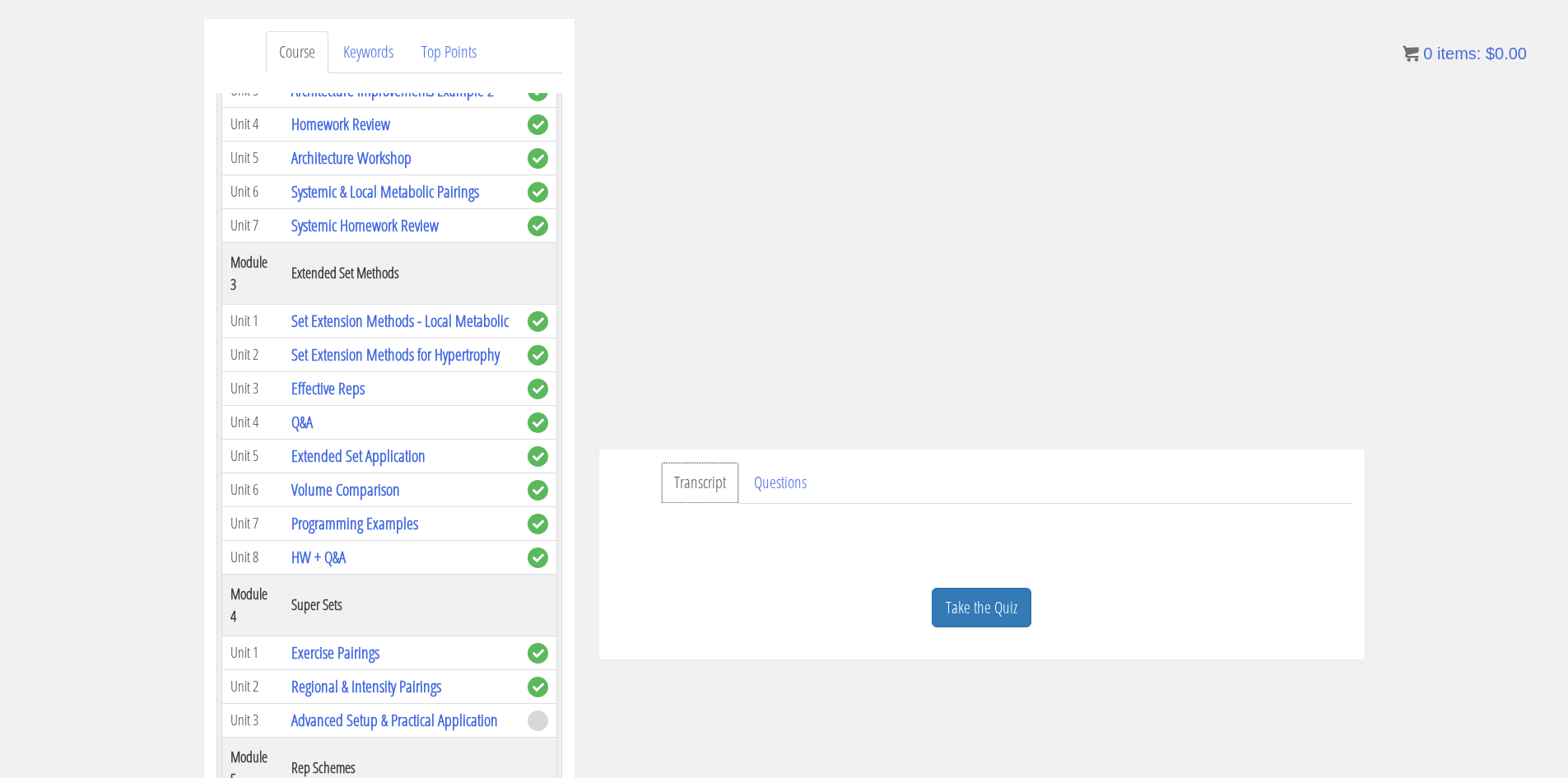
scroll to position [188, 0]
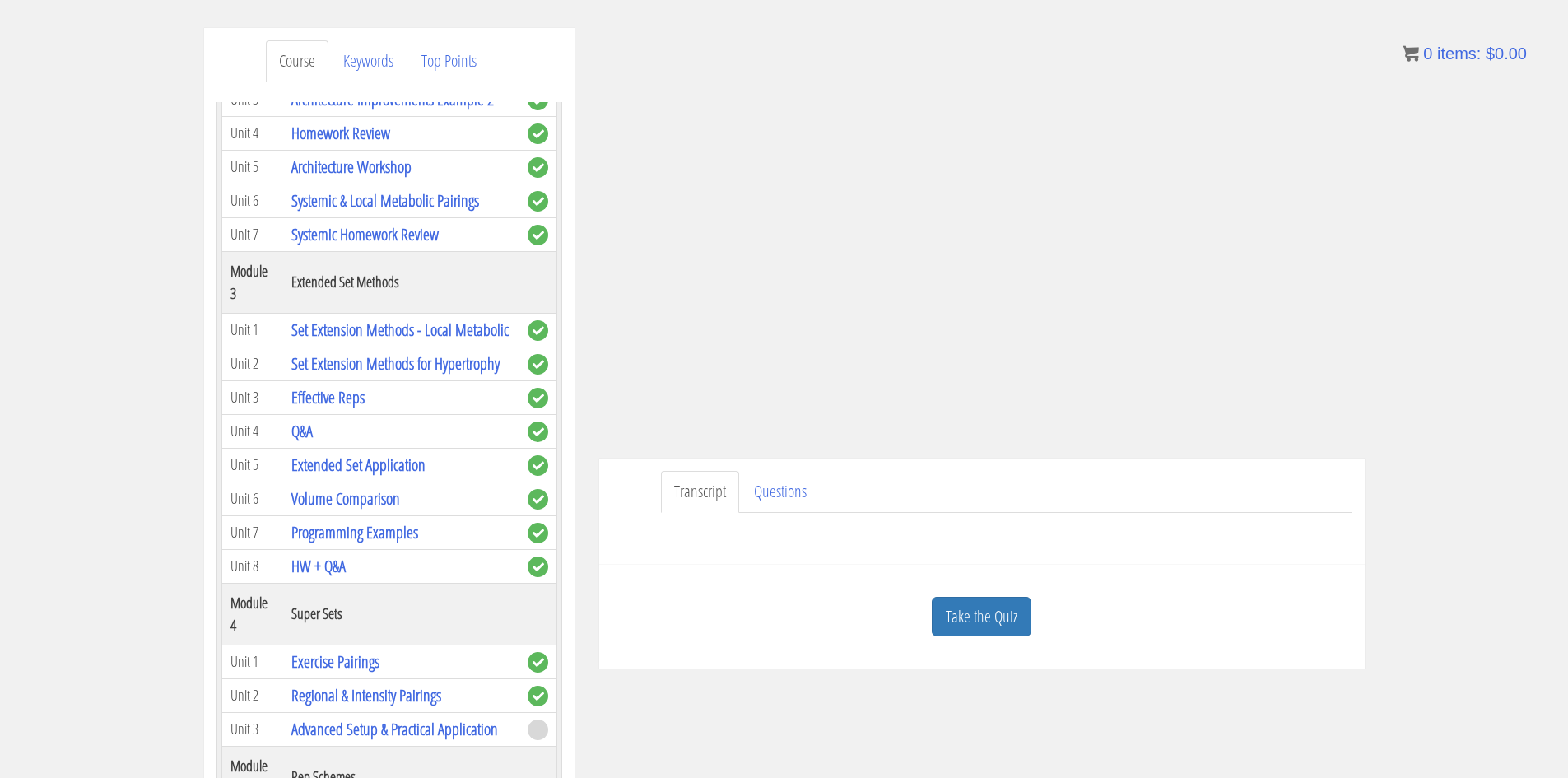
click at [1404, 522] on div "Course Keywords Top Points Course Progress Biomechanics Continued Education 100…" at bounding box center [784, 493] width 1568 height 930
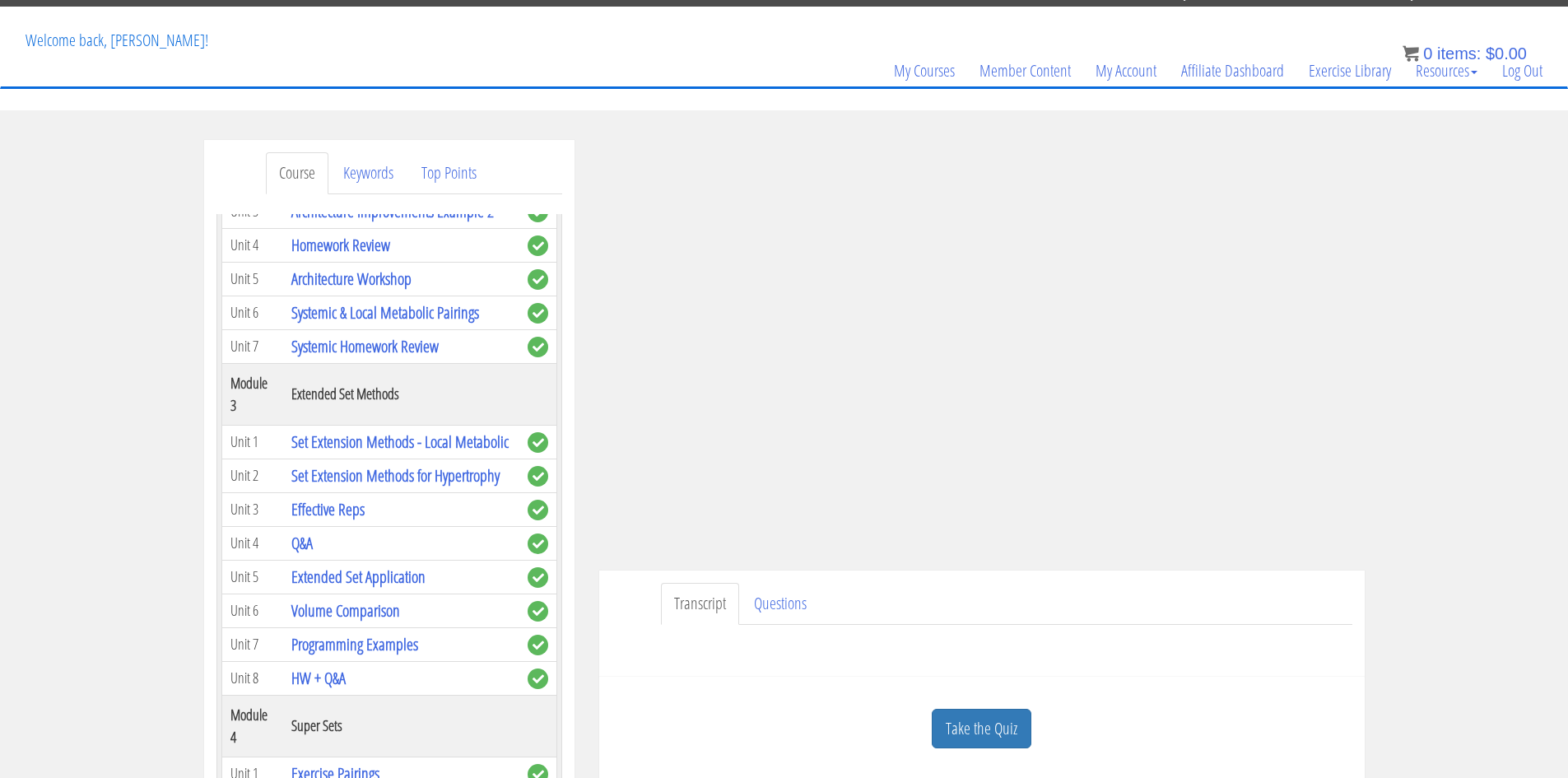
scroll to position [105, 0]
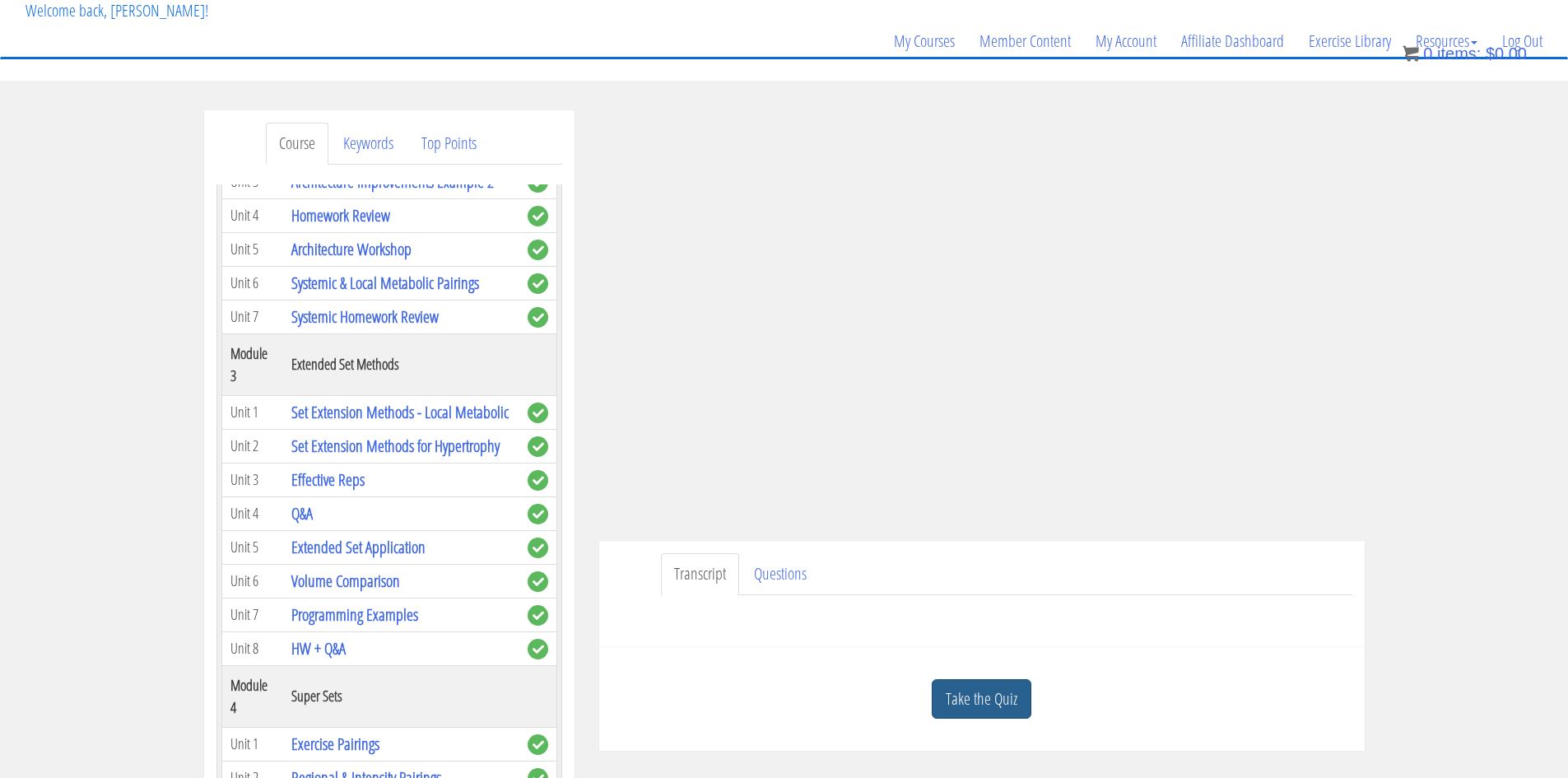
click at [995, 686] on link "Take the Quiz" at bounding box center [981, 699] width 100 height 40
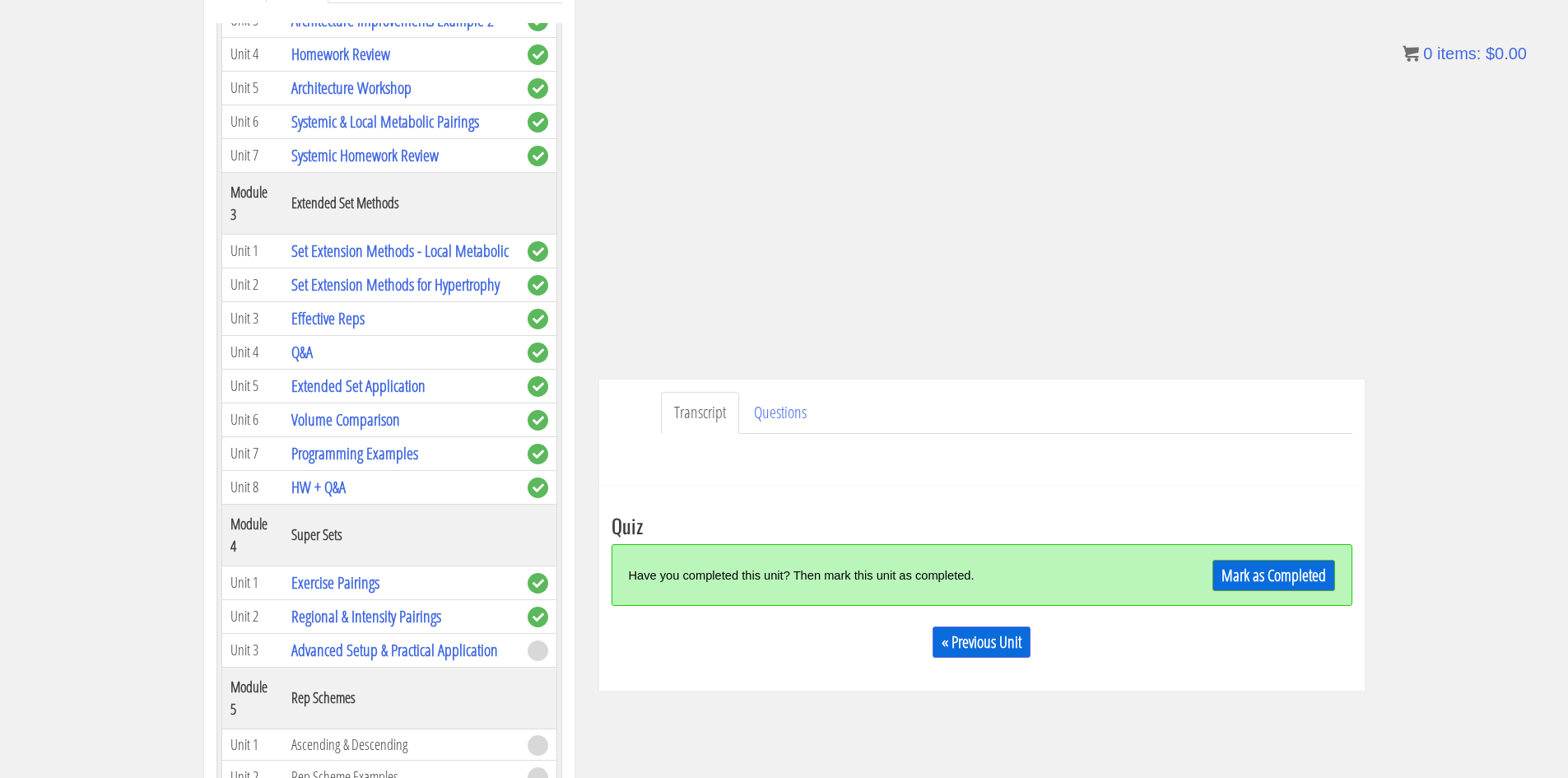
scroll to position [270, 0]
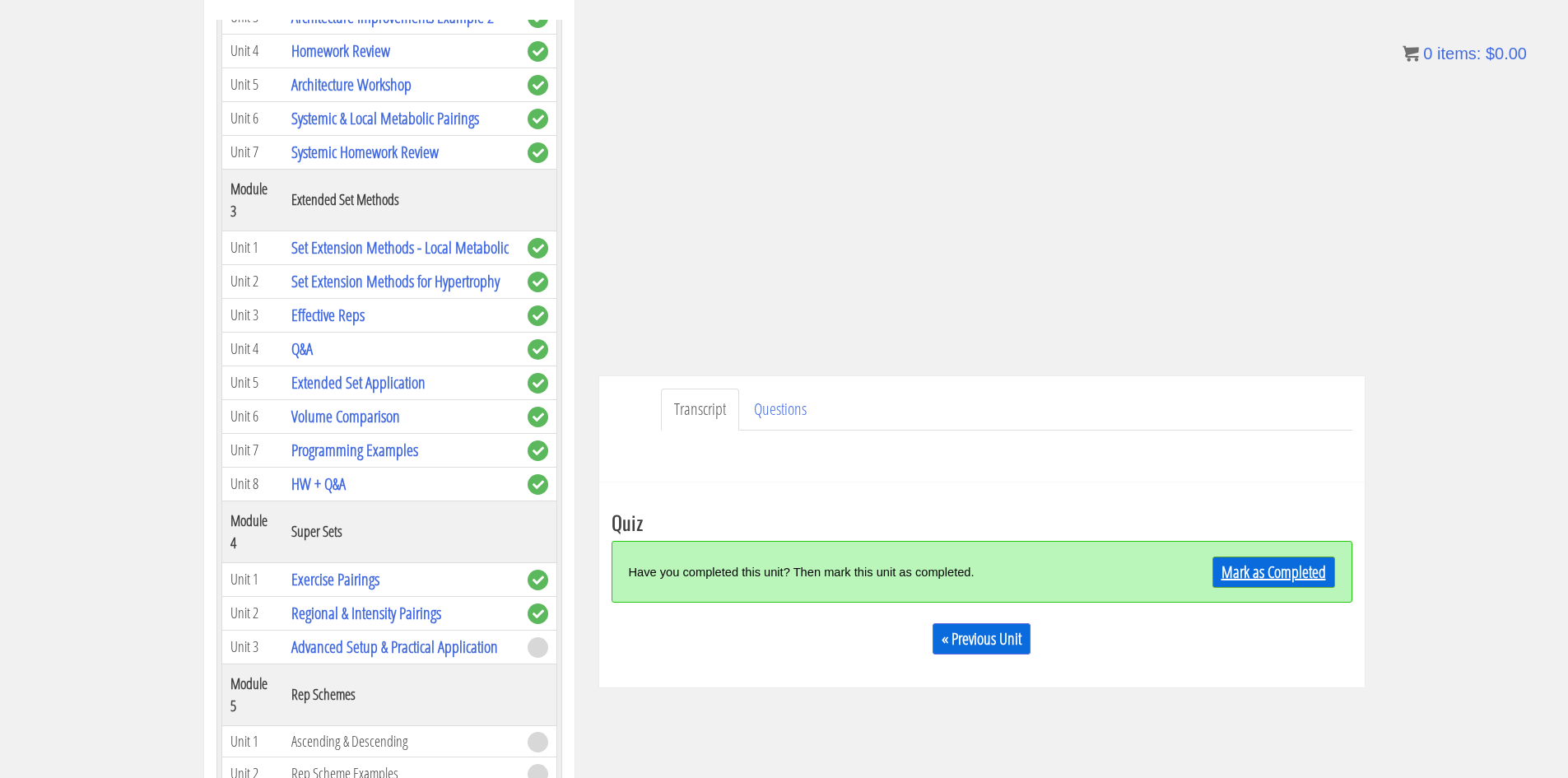
click at [1267, 562] on link "Mark as Completed" at bounding box center [1273, 572] width 123 height 31
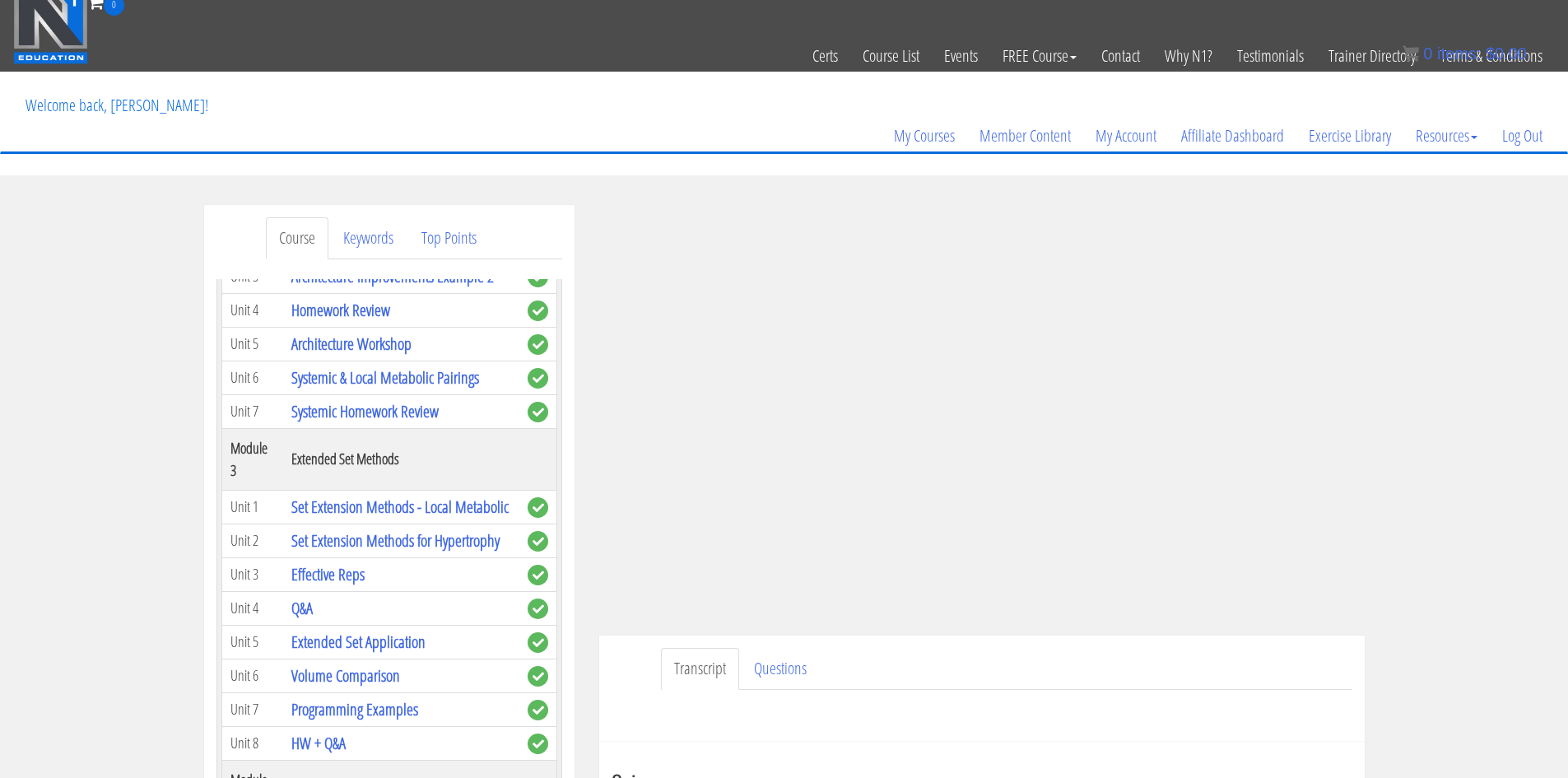
scroll to position [0, 0]
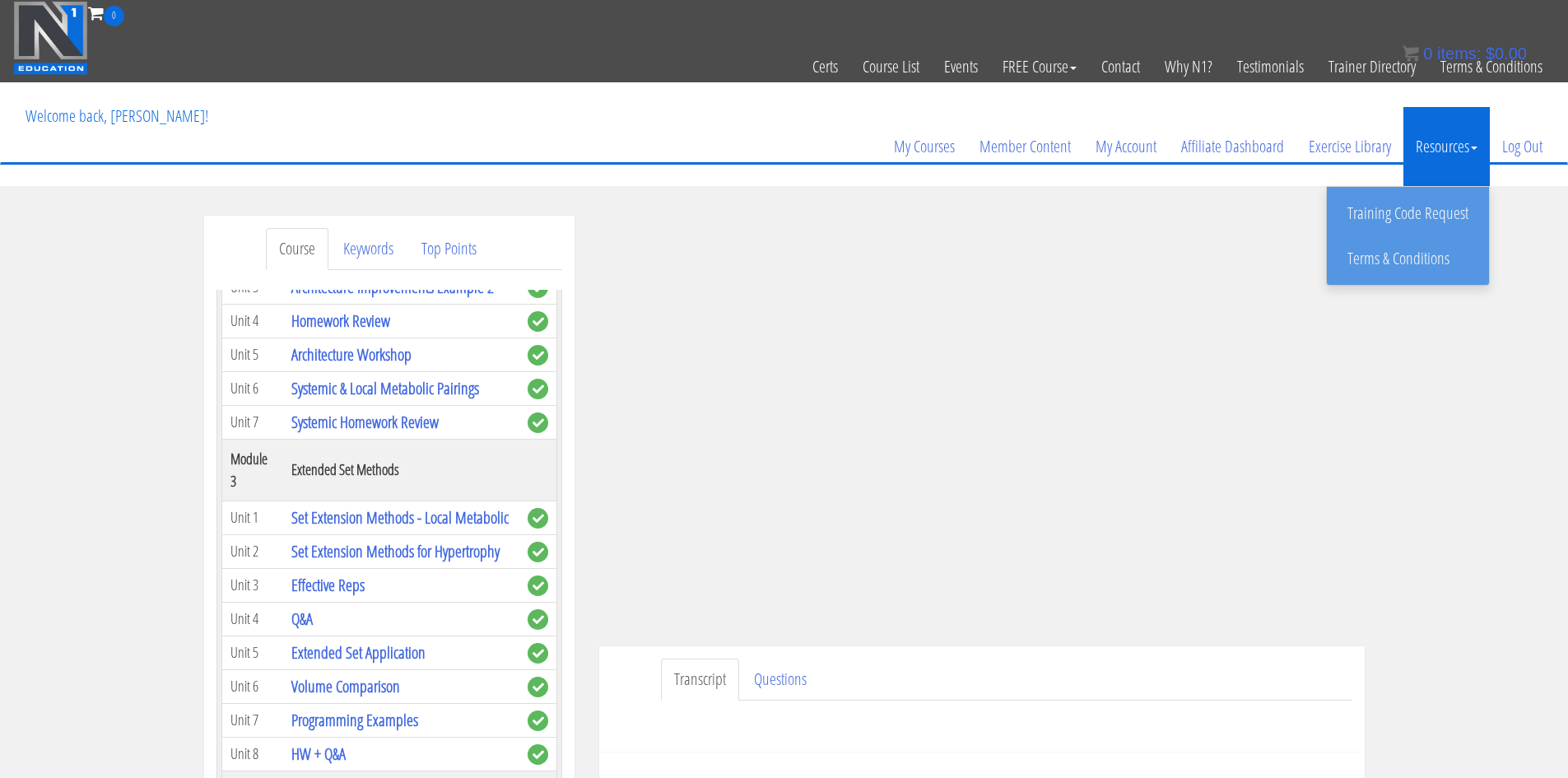
click at [1478, 145] on link "Resources" at bounding box center [1446, 146] width 86 height 79
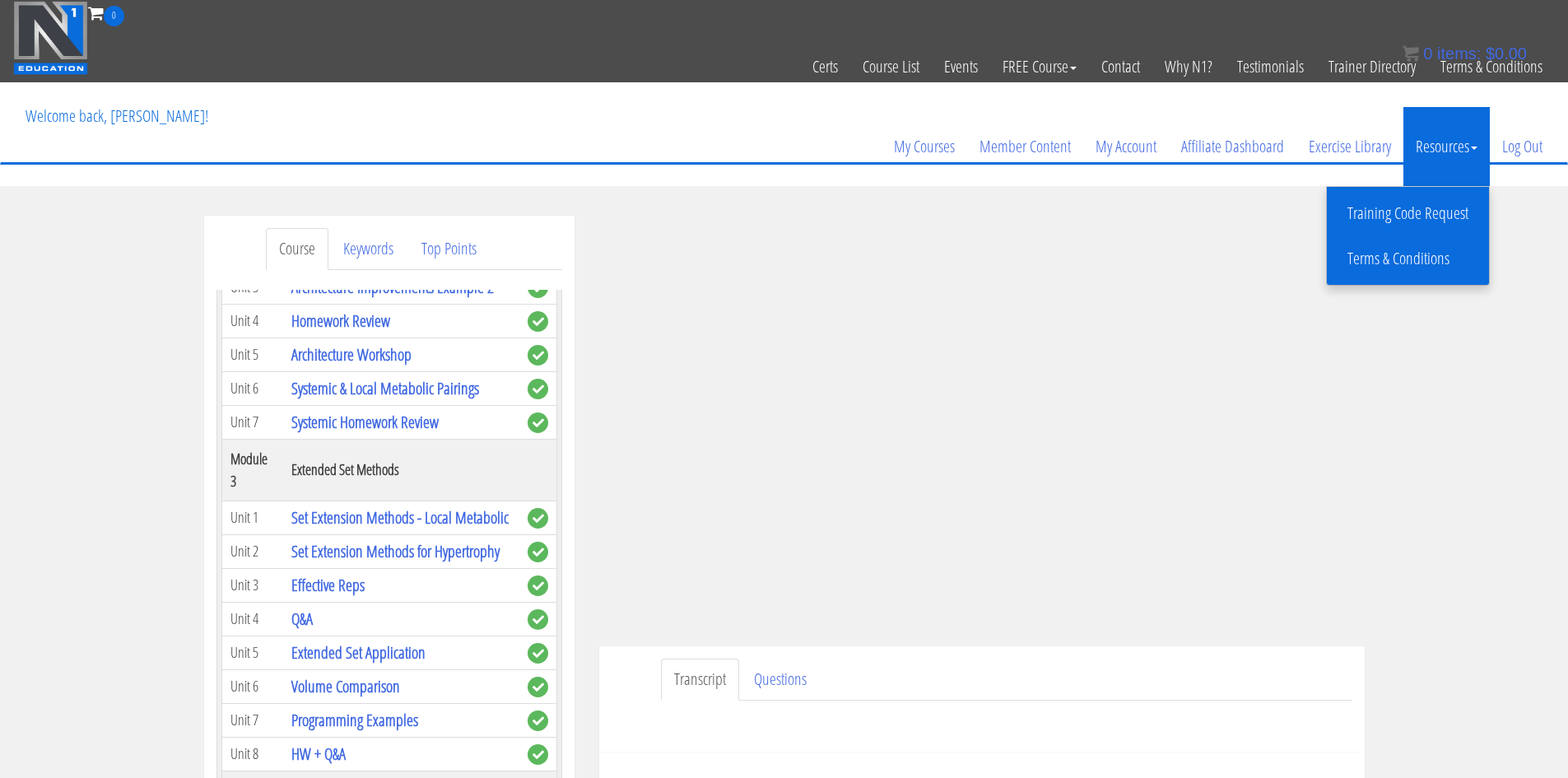
click at [1434, 142] on link "Resources" at bounding box center [1446, 146] width 86 height 79
click at [1419, 215] on link "Training Code Request" at bounding box center [1408, 213] width 154 height 28
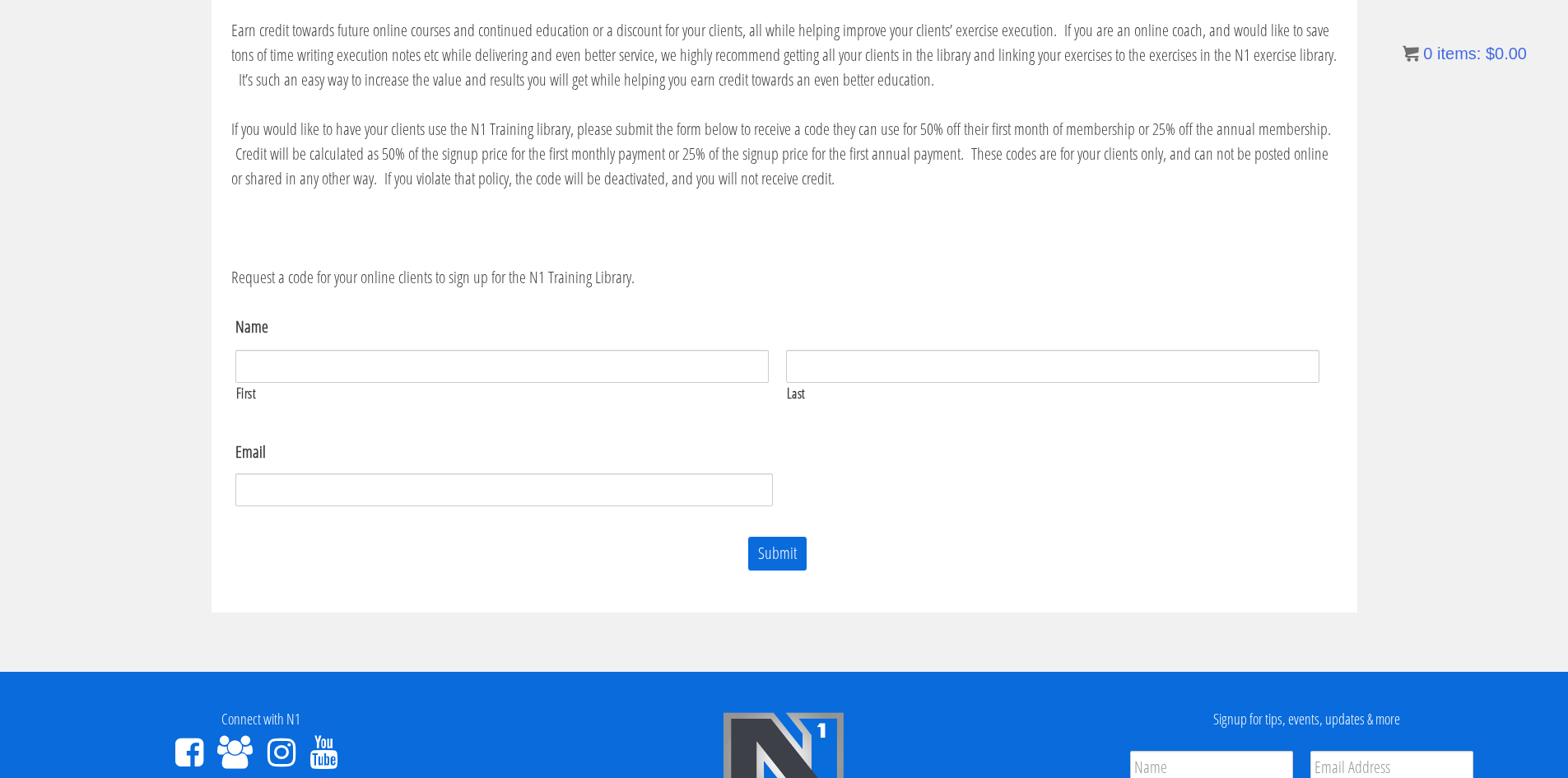
scroll to position [82, 0]
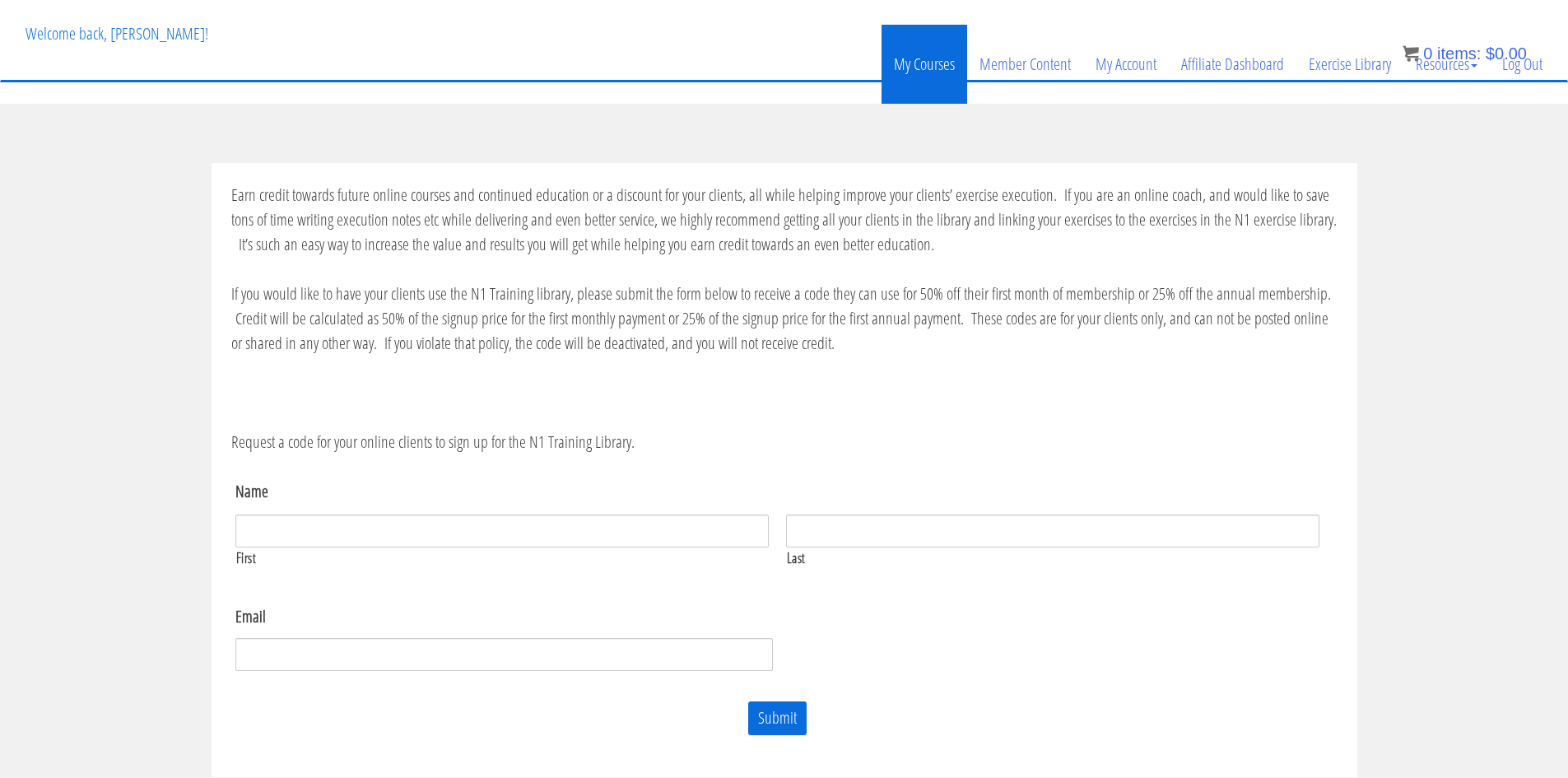
click at [944, 59] on link "My Courses" at bounding box center [924, 64] width 85 height 79
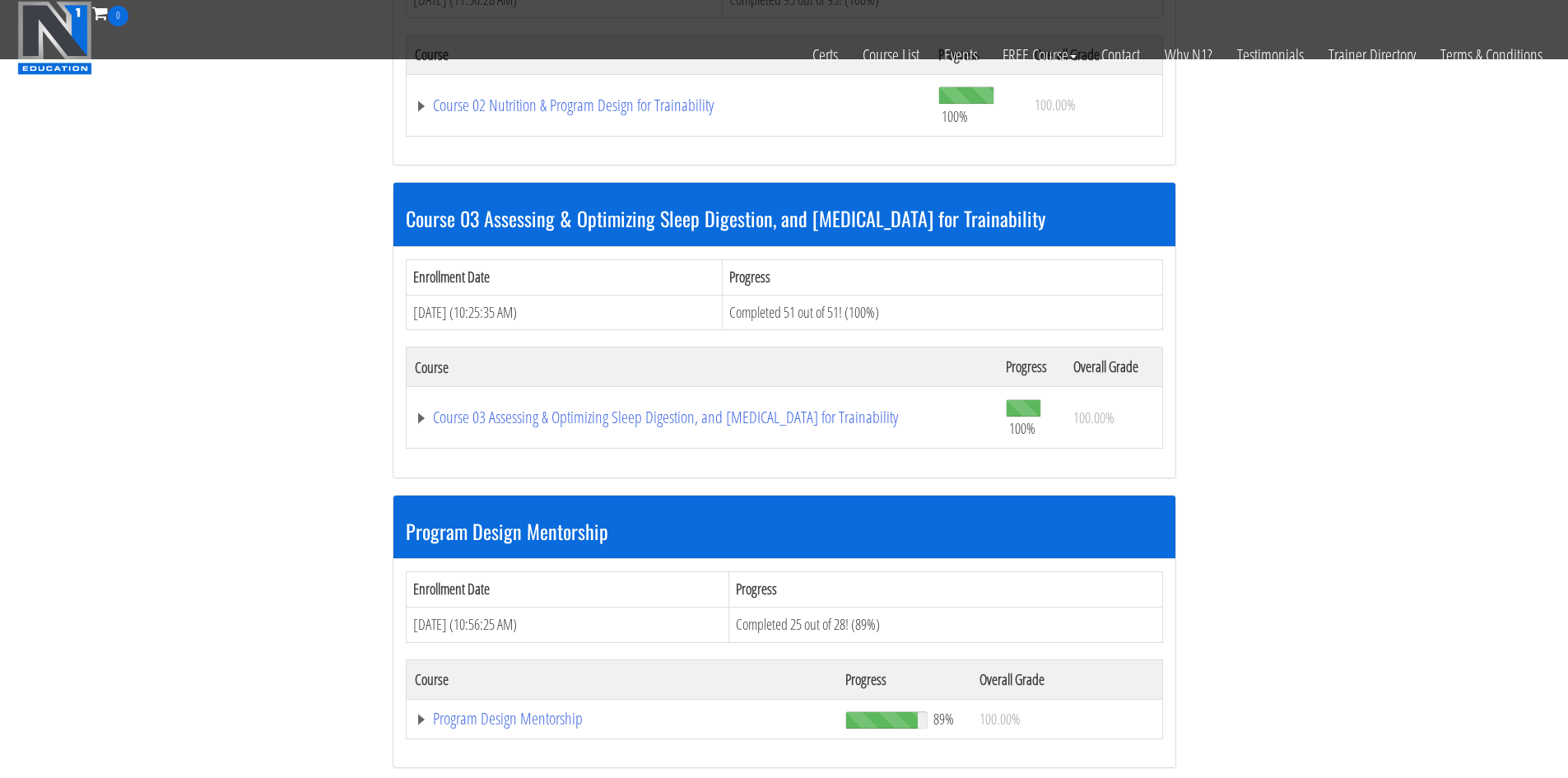
scroll to position [1234, 0]
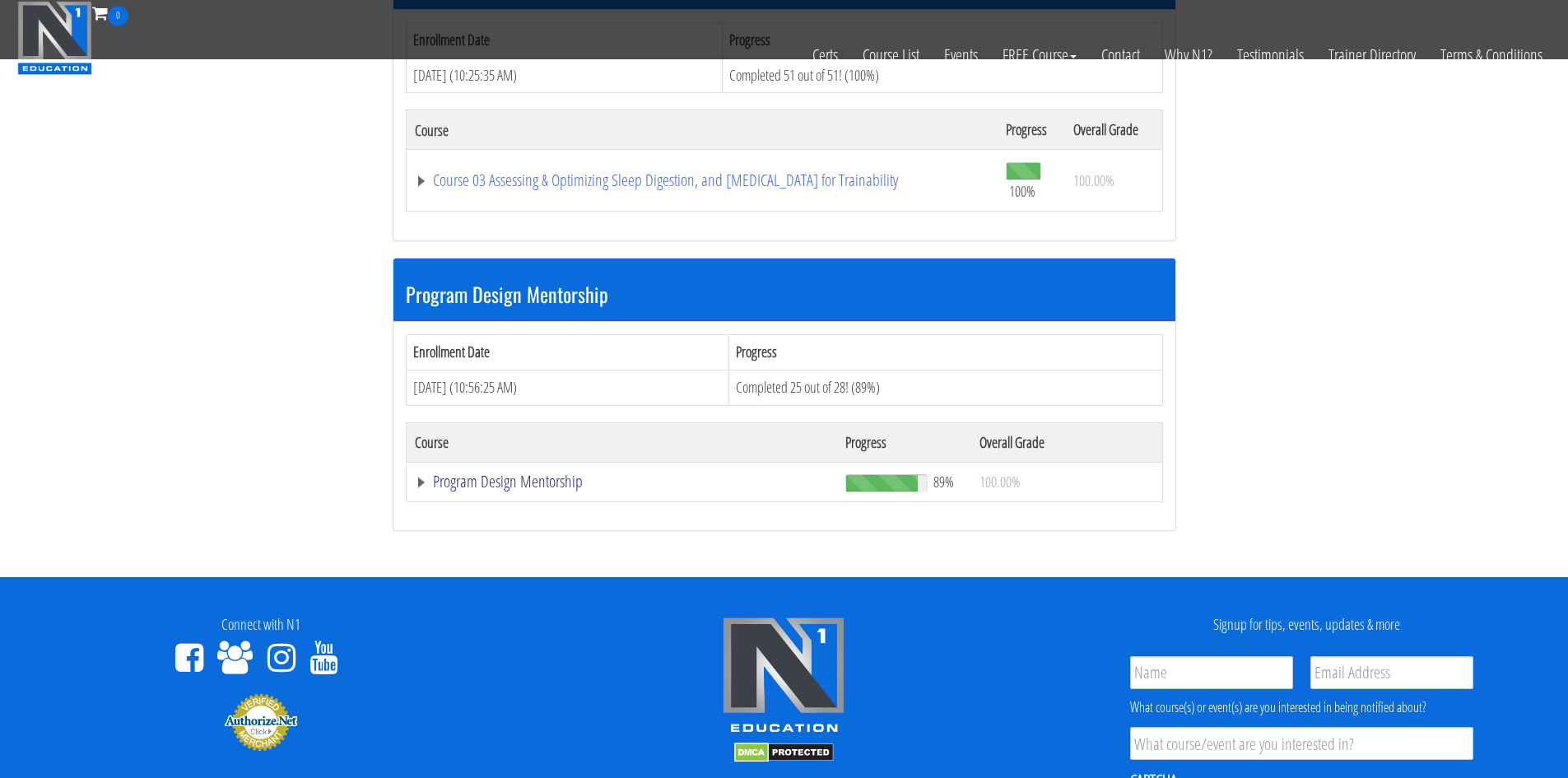
click at [530, 487] on link "Program Design Mentorship" at bounding box center [622, 481] width 414 height 16
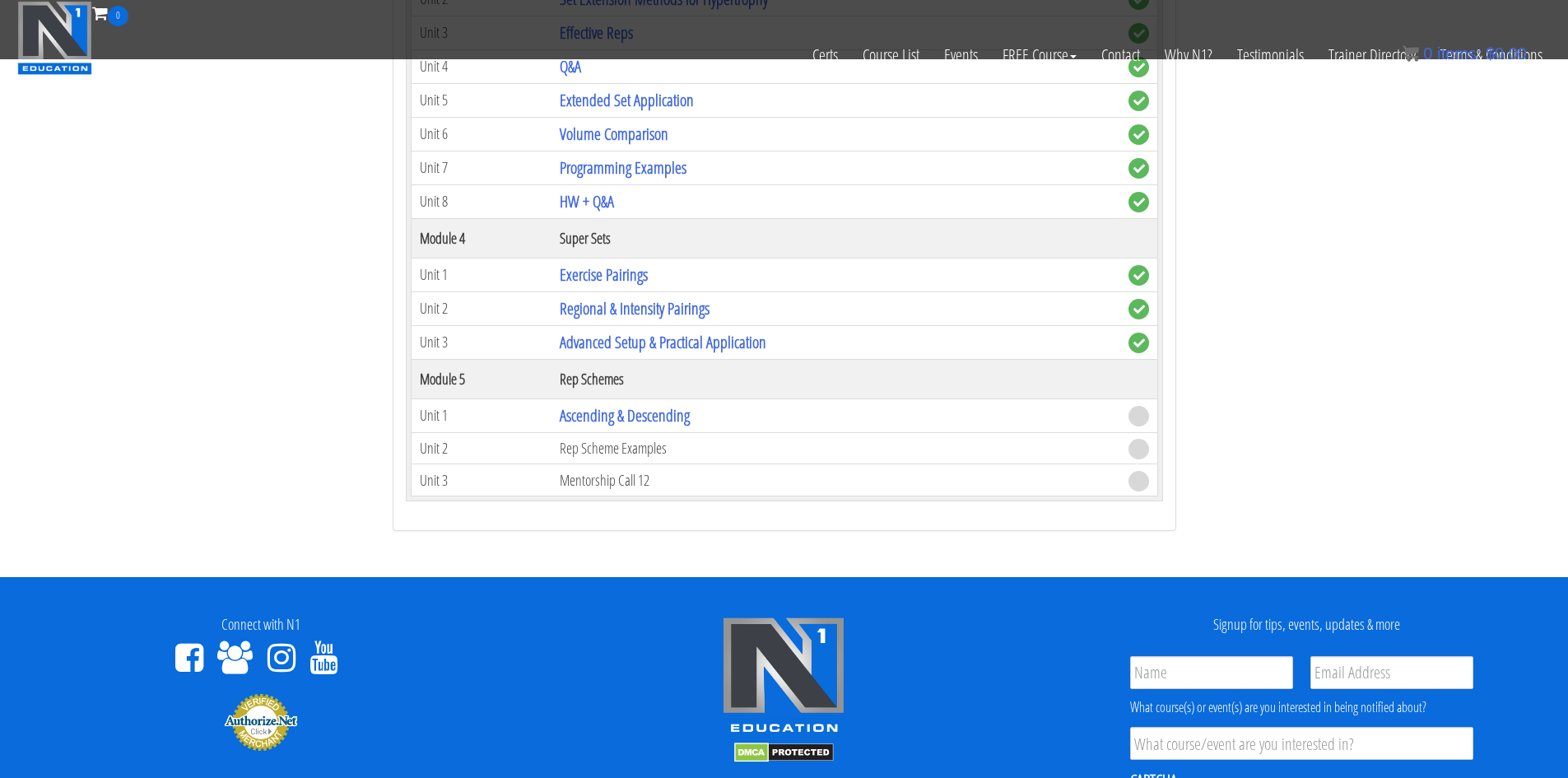
scroll to position [2386, 0]
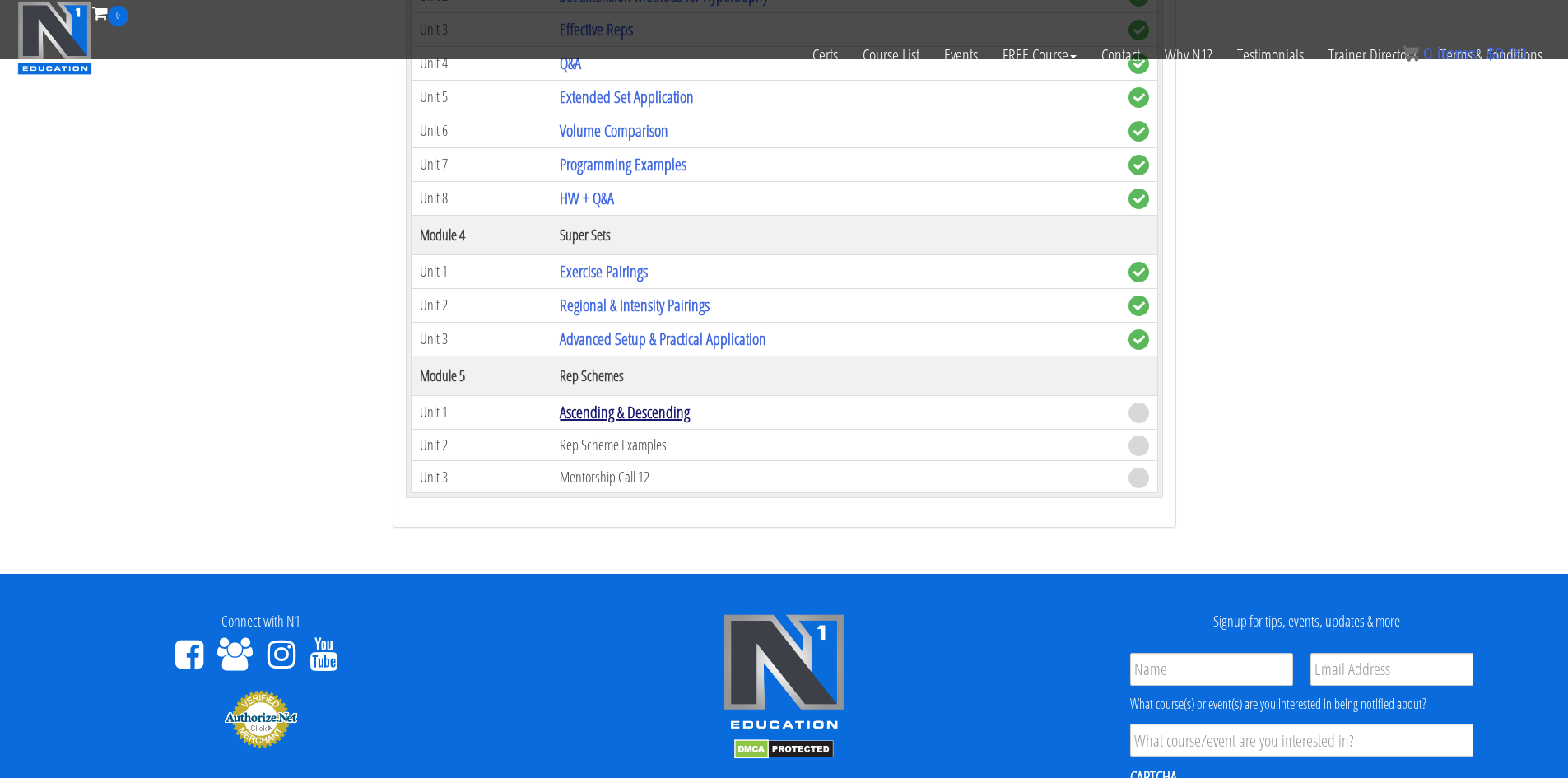
click at [636, 410] on link "Ascending & Descending" at bounding box center [624, 412] width 130 height 22
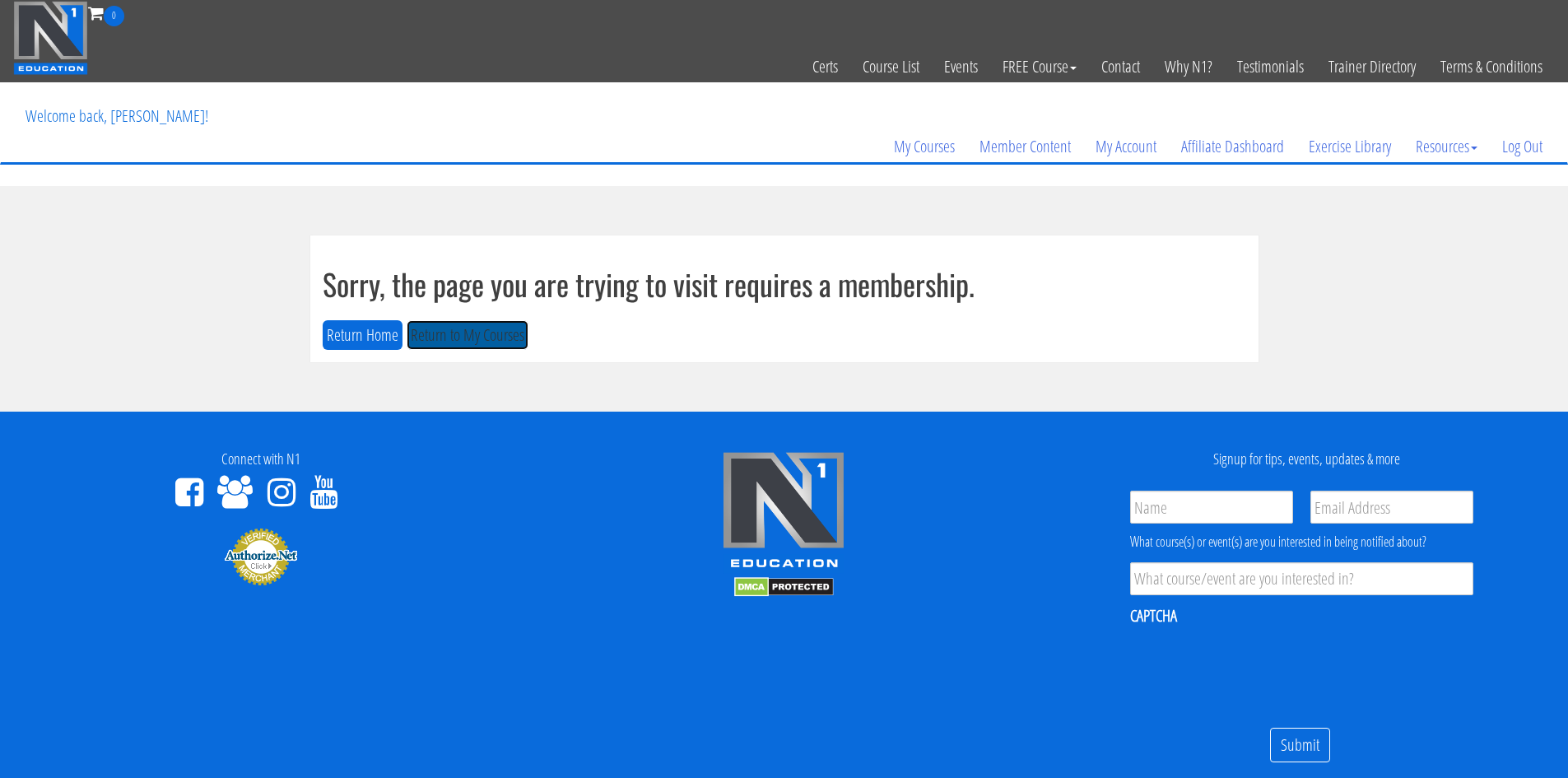
click at [459, 330] on button "Return to My Courses" at bounding box center [467, 335] width 122 height 30
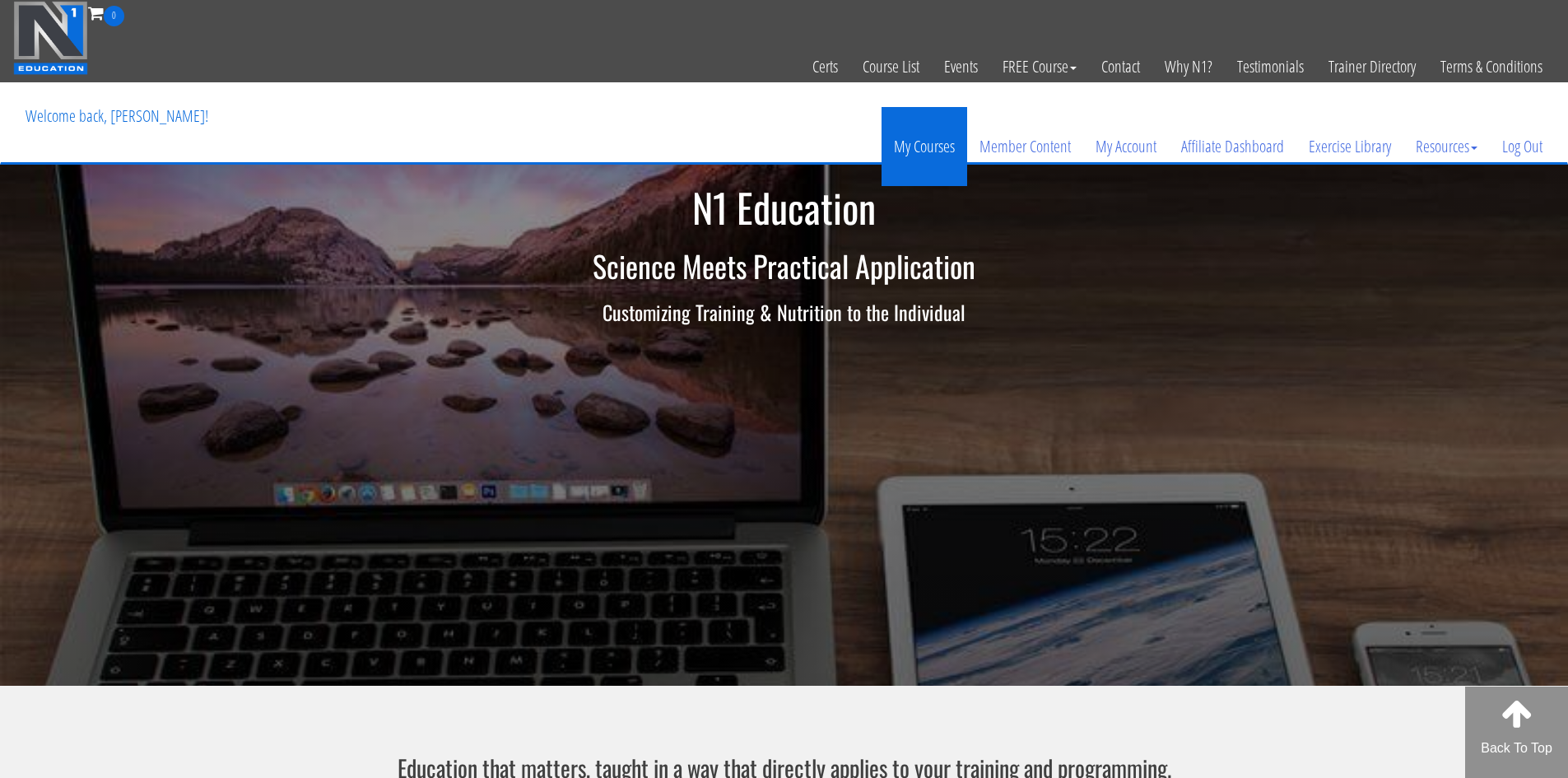
click at [941, 143] on link "My Courses" at bounding box center [924, 146] width 85 height 79
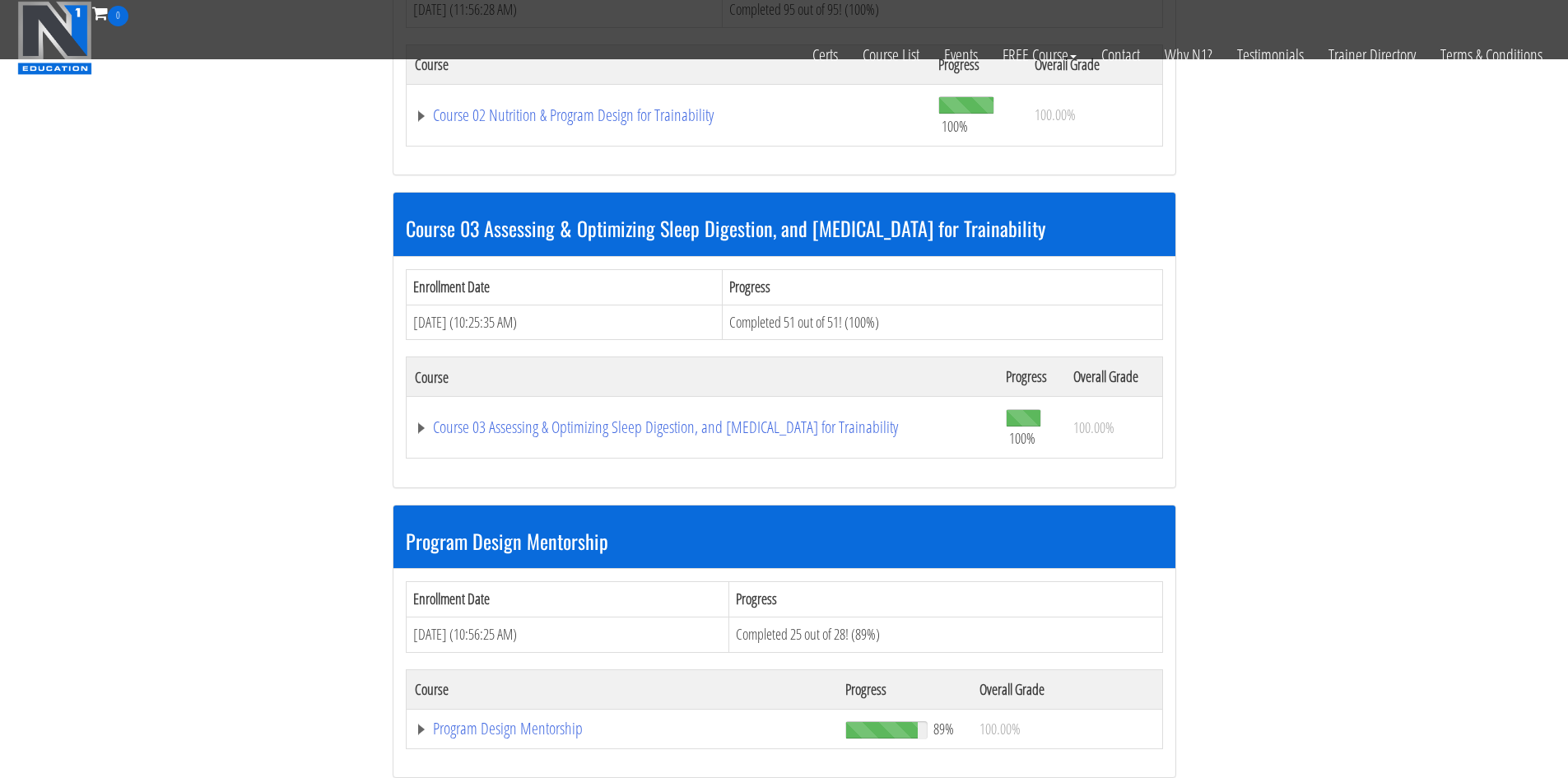
scroll to position [1234, 0]
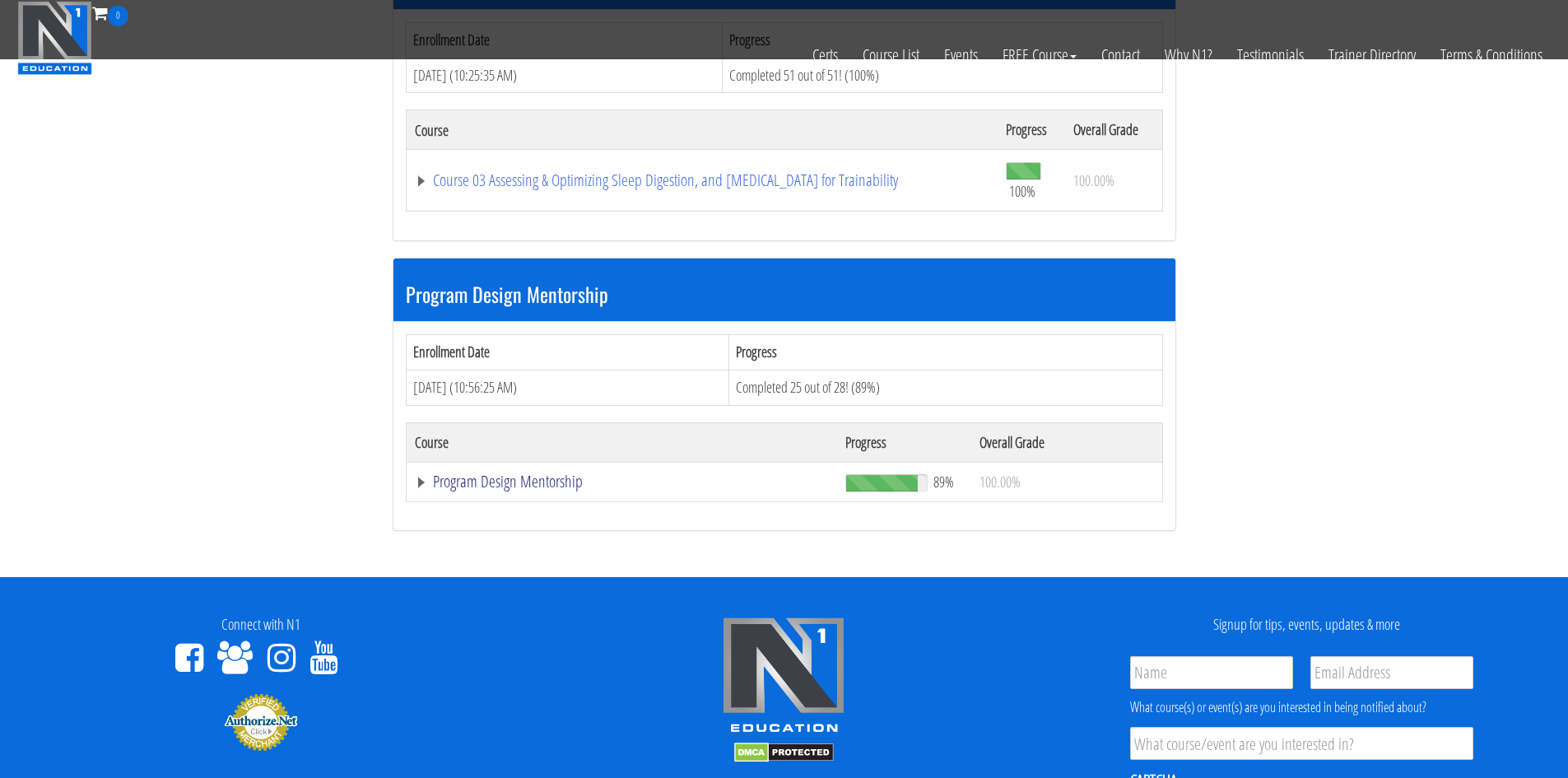
click at [541, 474] on link "Program Design Mentorship" at bounding box center [622, 481] width 414 height 16
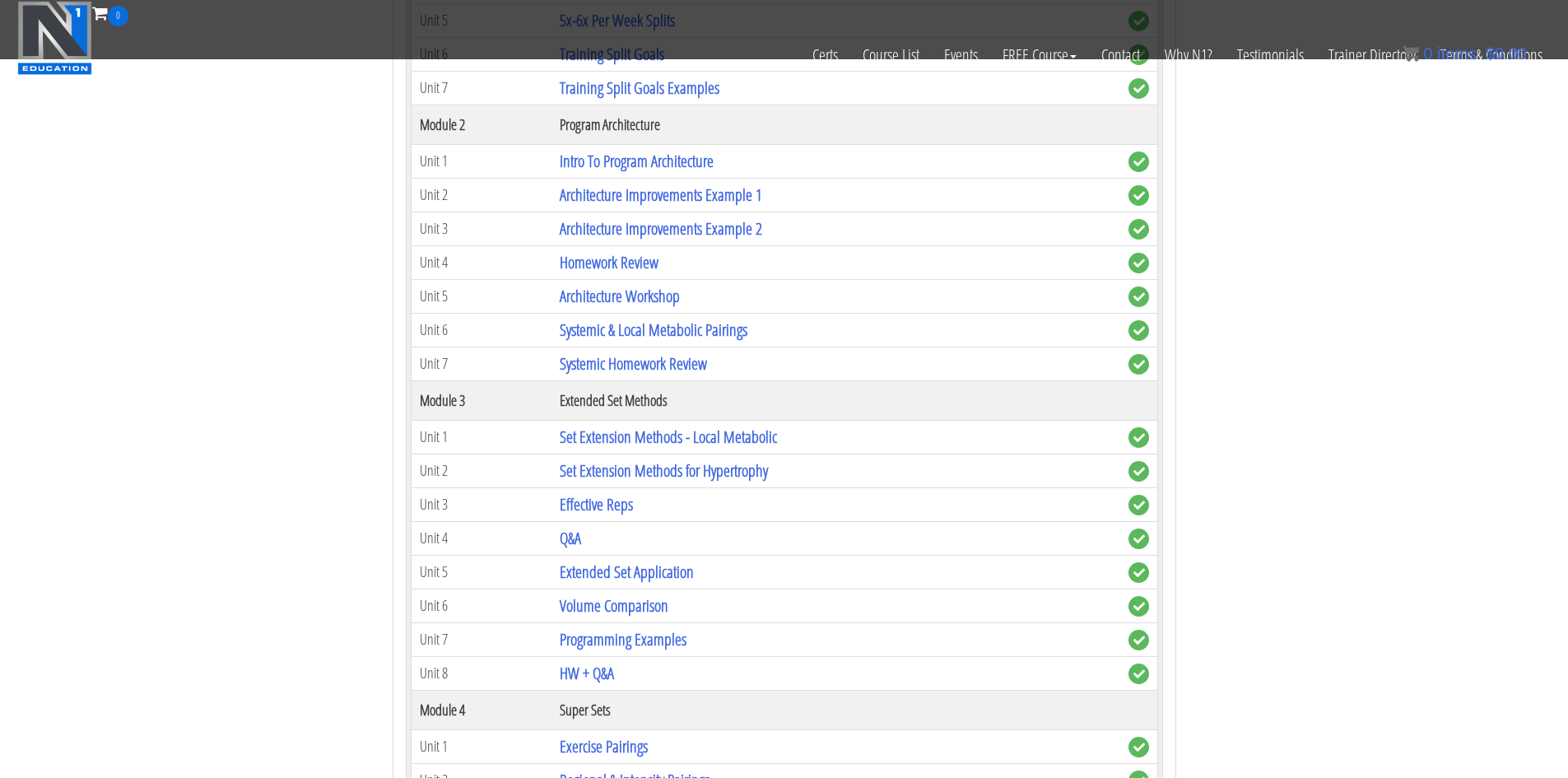
scroll to position [2304, 0]
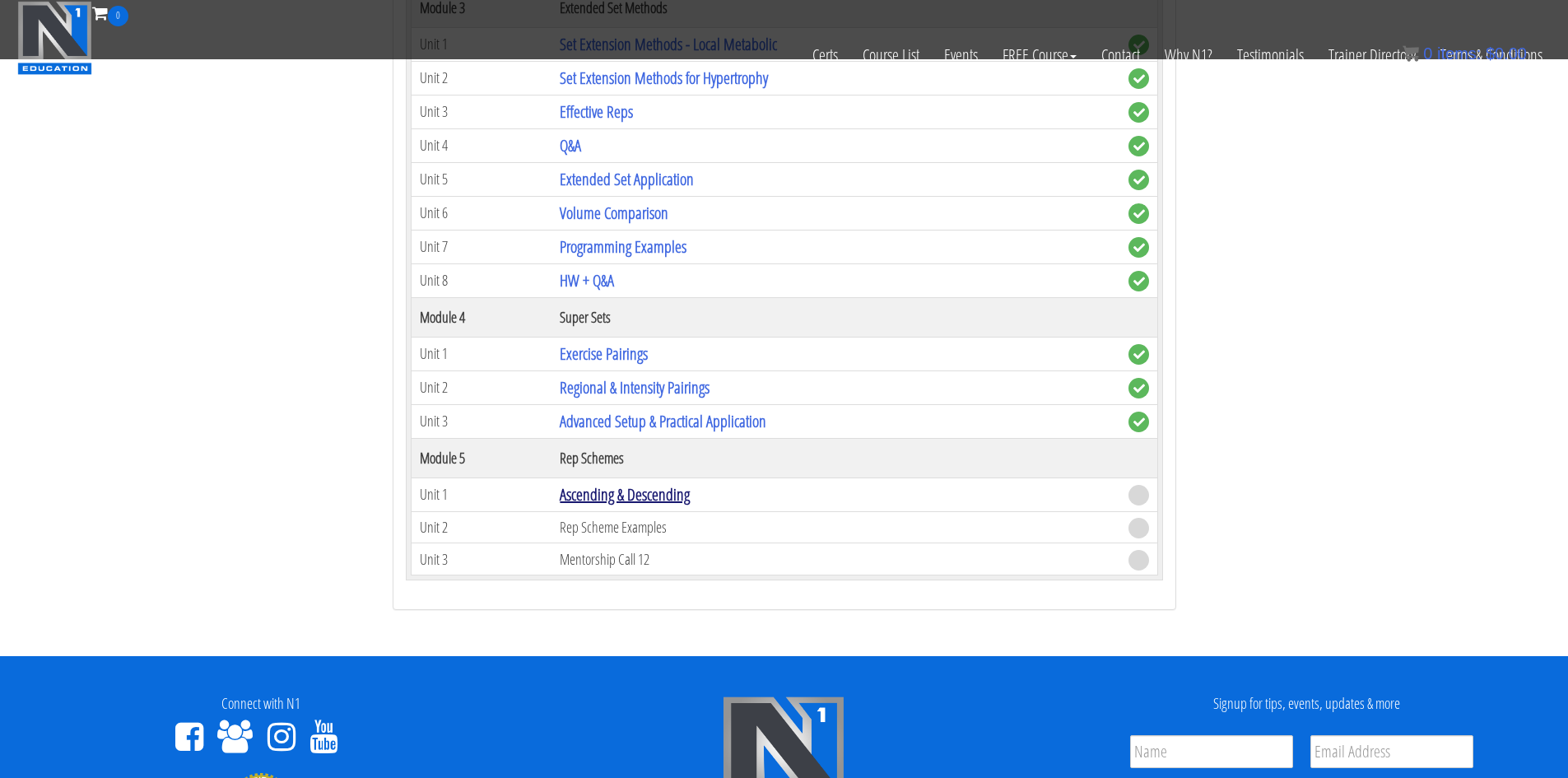
click at [644, 492] on link "Ascending & Descending" at bounding box center [624, 494] width 130 height 22
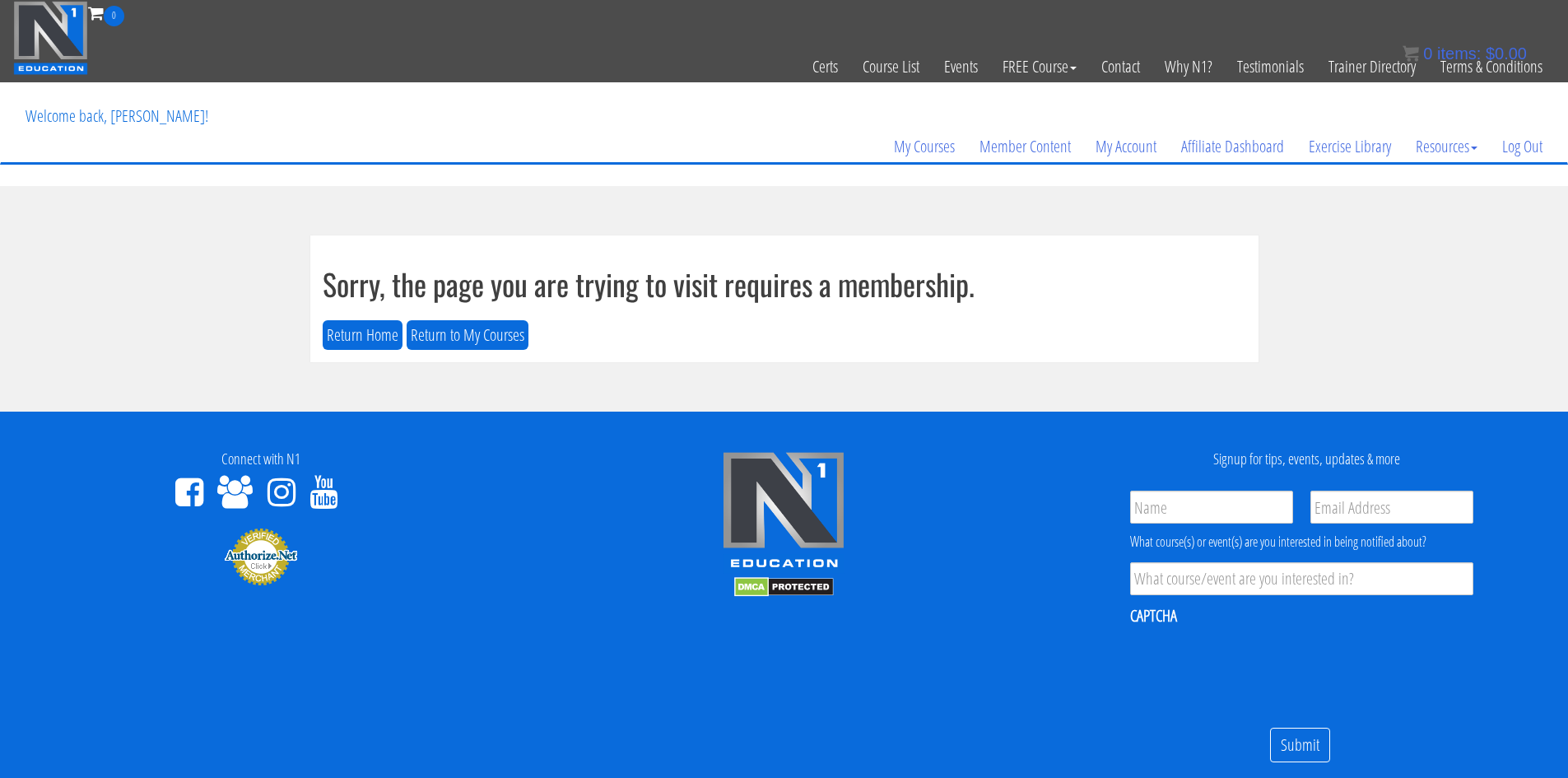
click at [178, 101] on p "Welcome back, [PERSON_NAME]!" at bounding box center [116, 116] width 208 height 66
click at [494, 322] on button "Return to My Courses" at bounding box center [467, 335] width 122 height 30
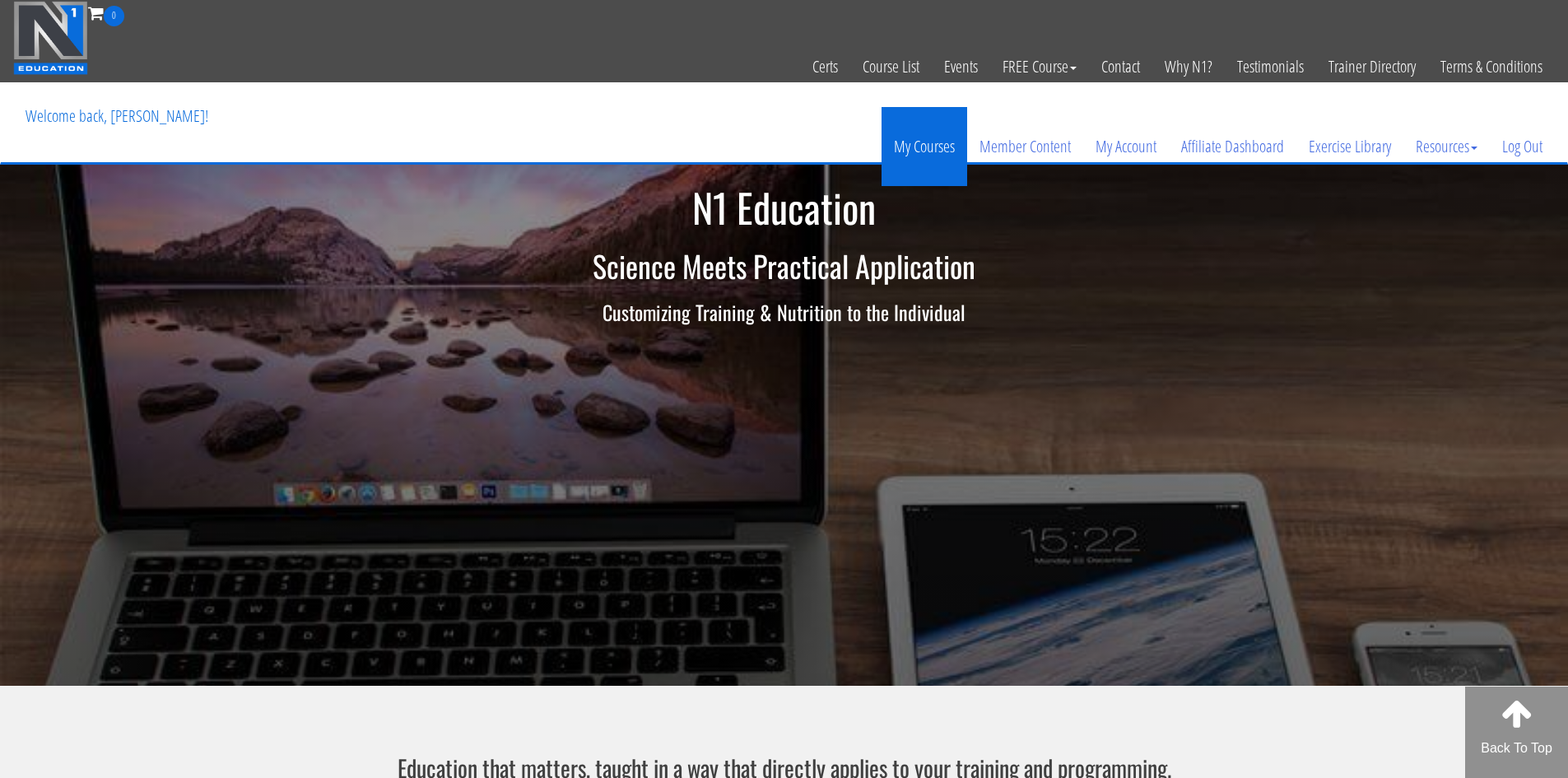
click at [922, 158] on link "My Courses" at bounding box center [924, 146] width 85 height 79
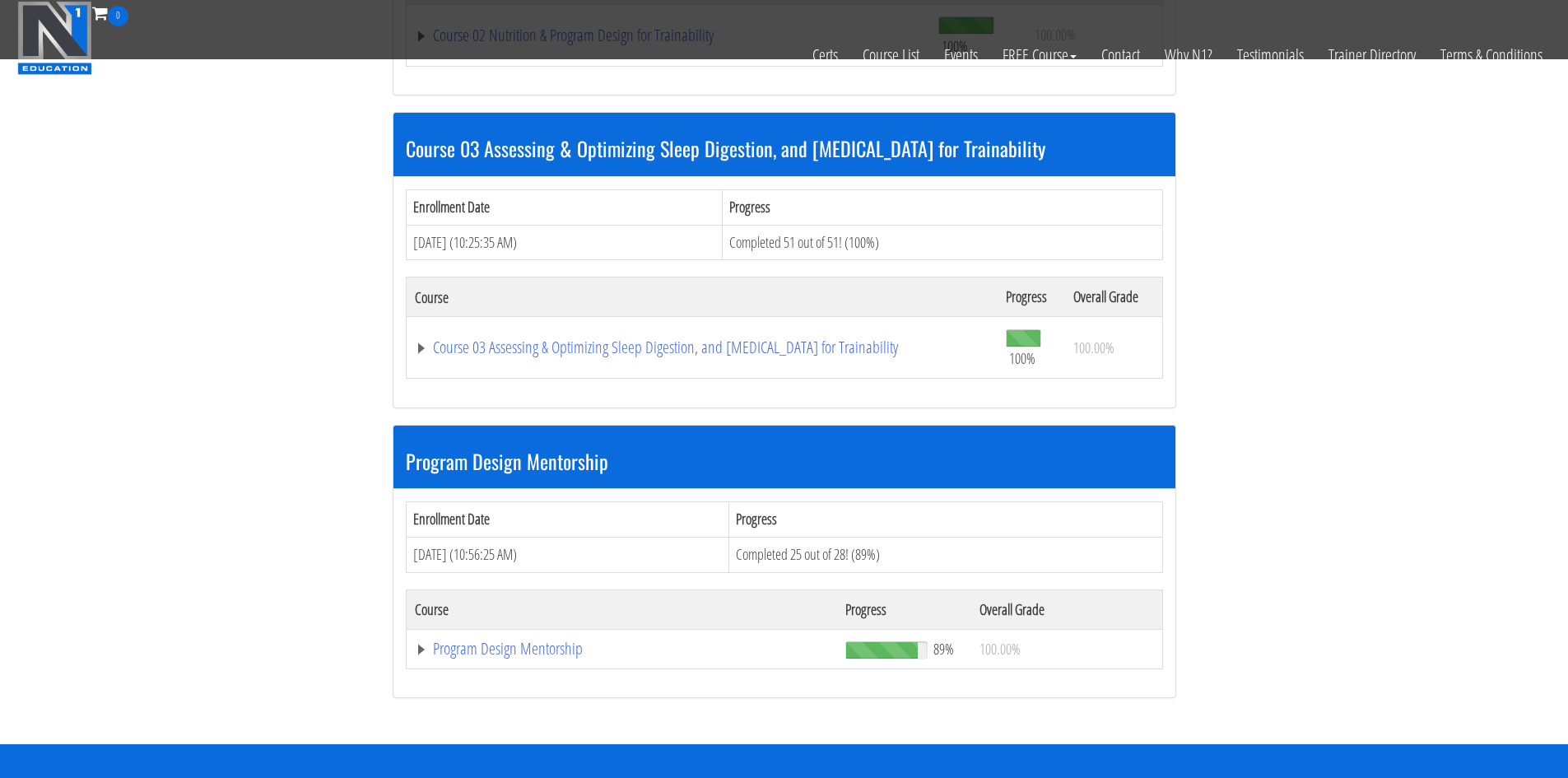
scroll to position [1234, 0]
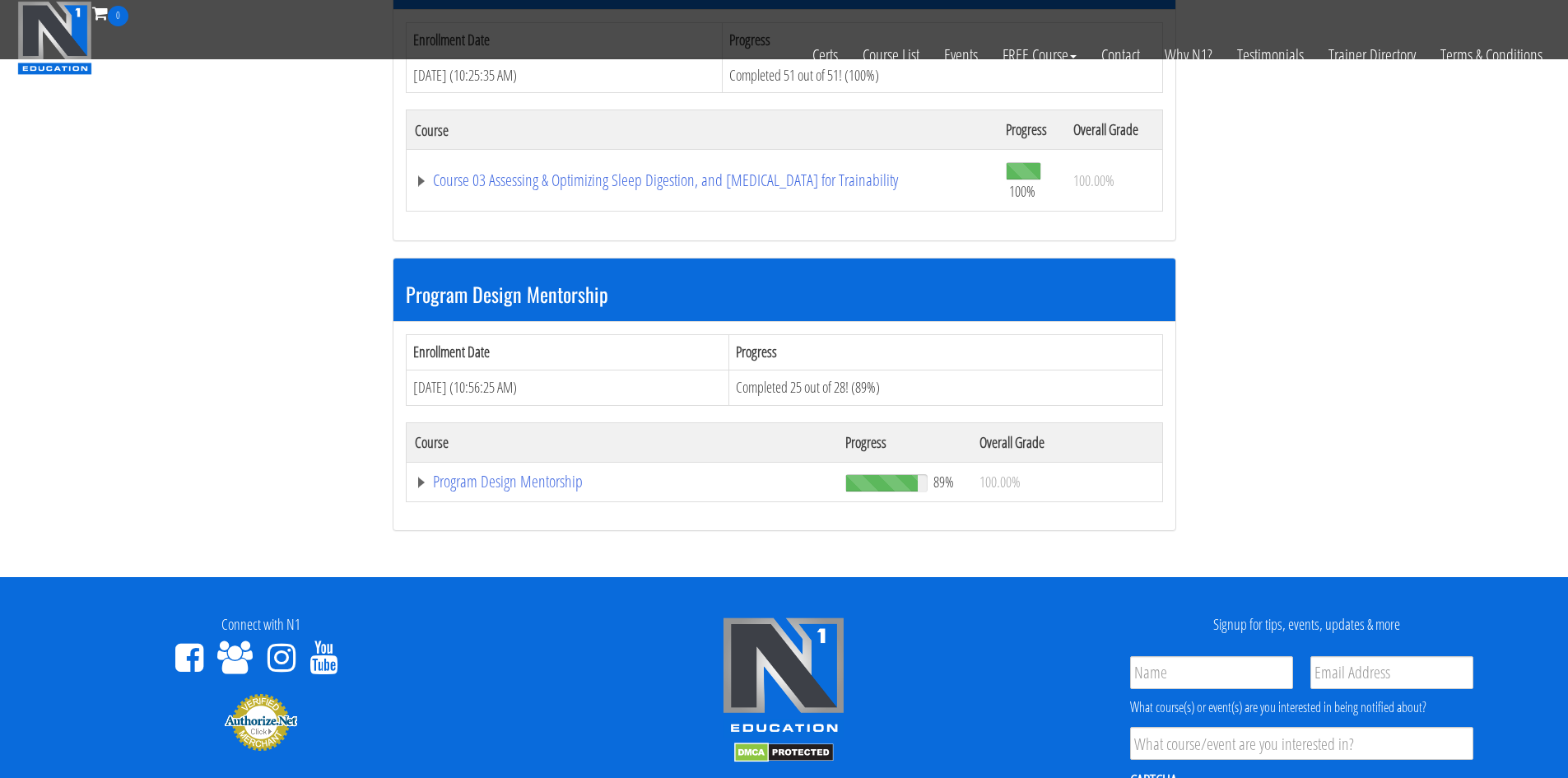
click at [509, 492] on td "Program Design Mentorship" at bounding box center [621, 481] width 431 height 39
click at [511, 485] on link "Program Design Mentorship" at bounding box center [622, 481] width 414 height 16
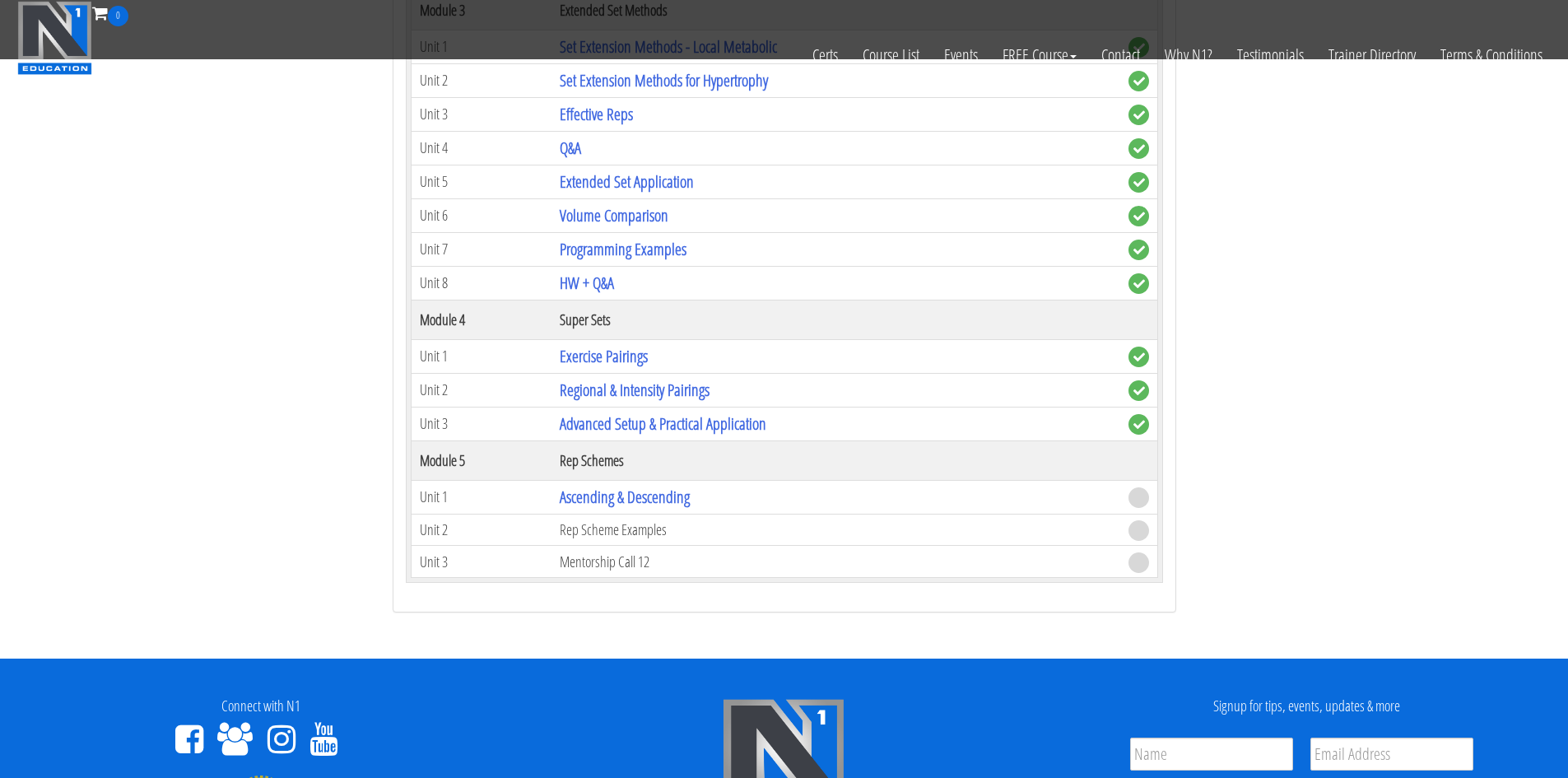
scroll to position [2469, 0]
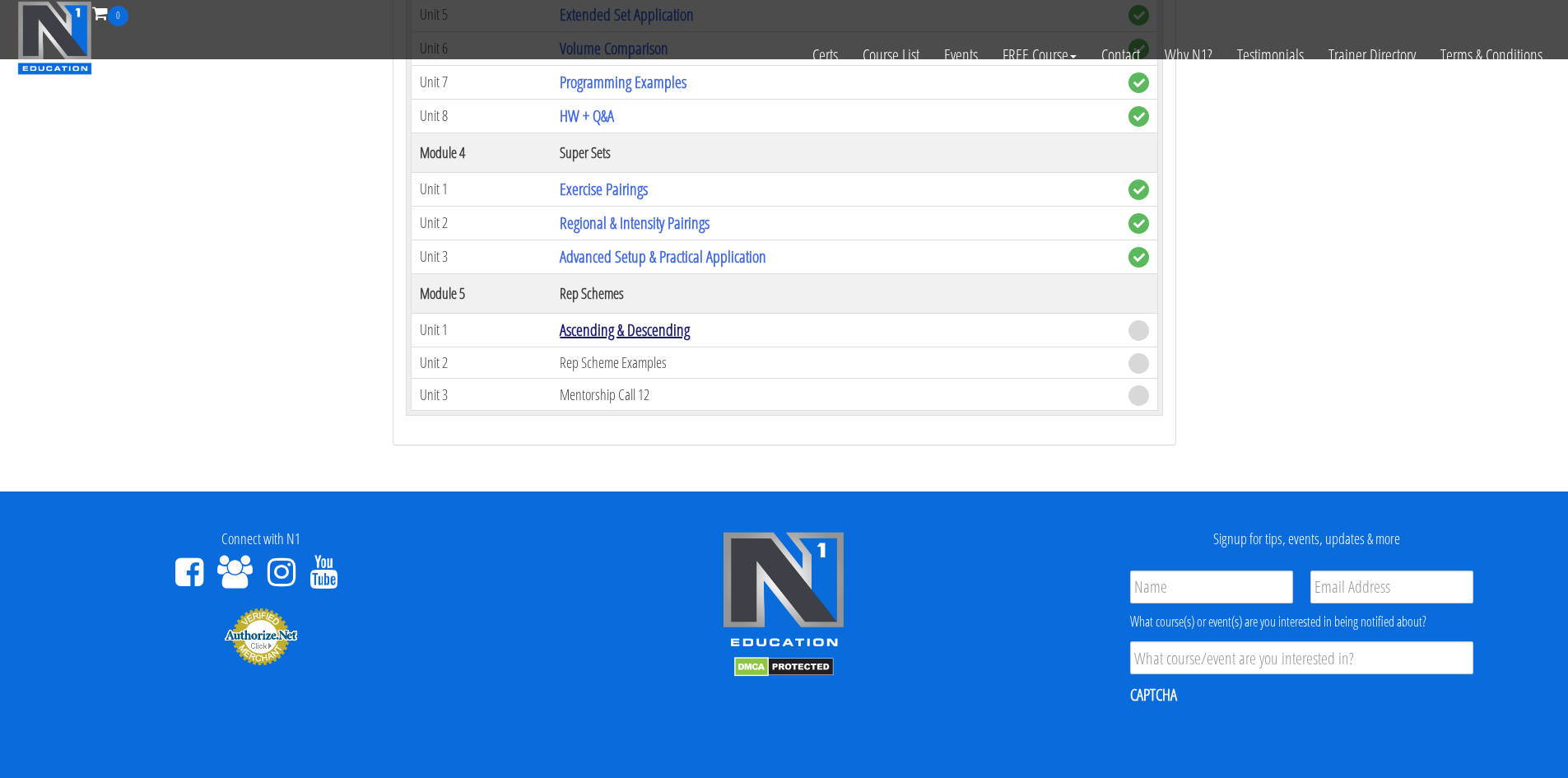
click at [654, 334] on link "Ascending & Descending" at bounding box center [624, 330] width 130 height 22
